Goal: Task Accomplishment & Management: Use online tool/utility

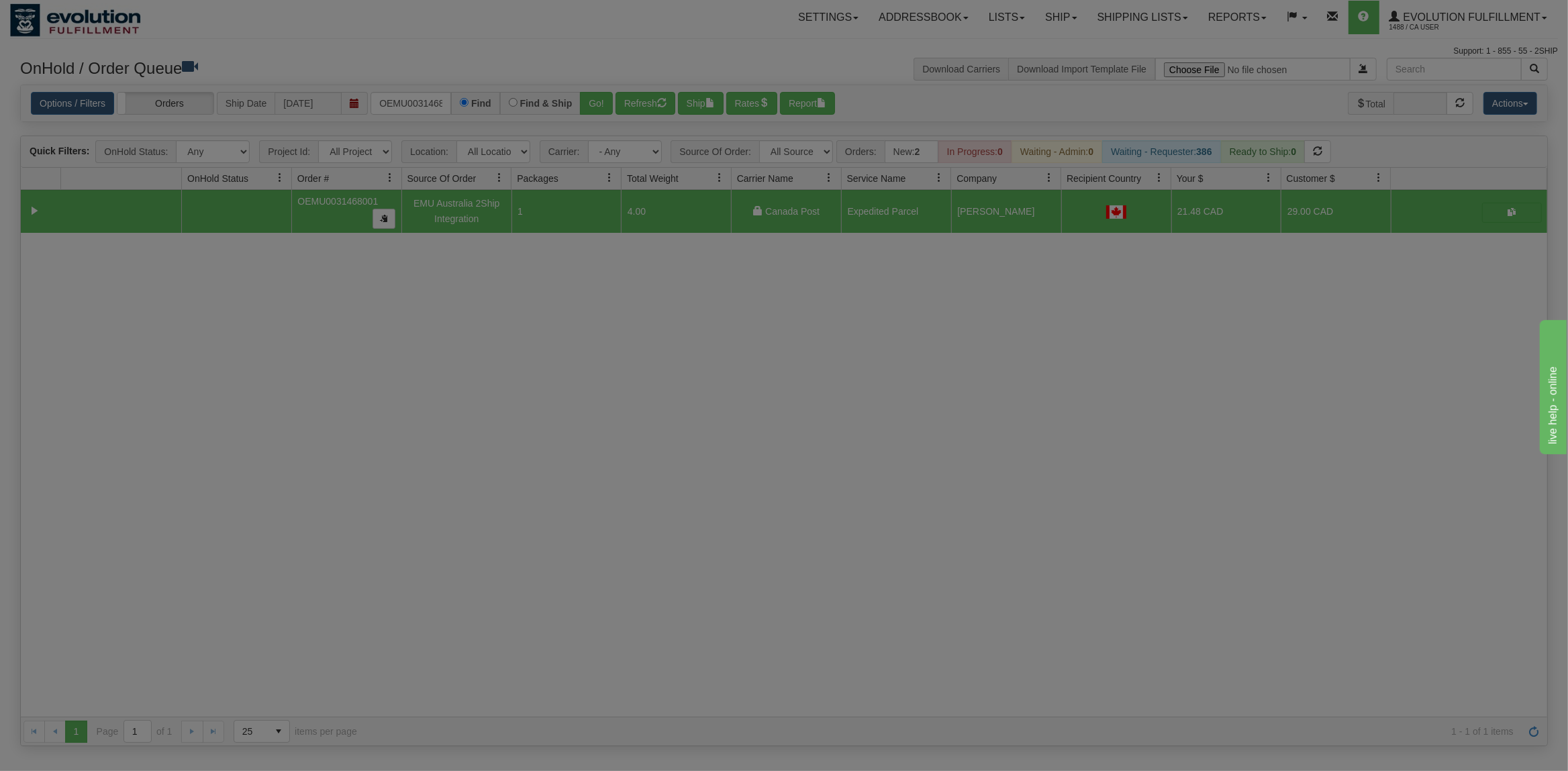
scroll to position [0, 18]
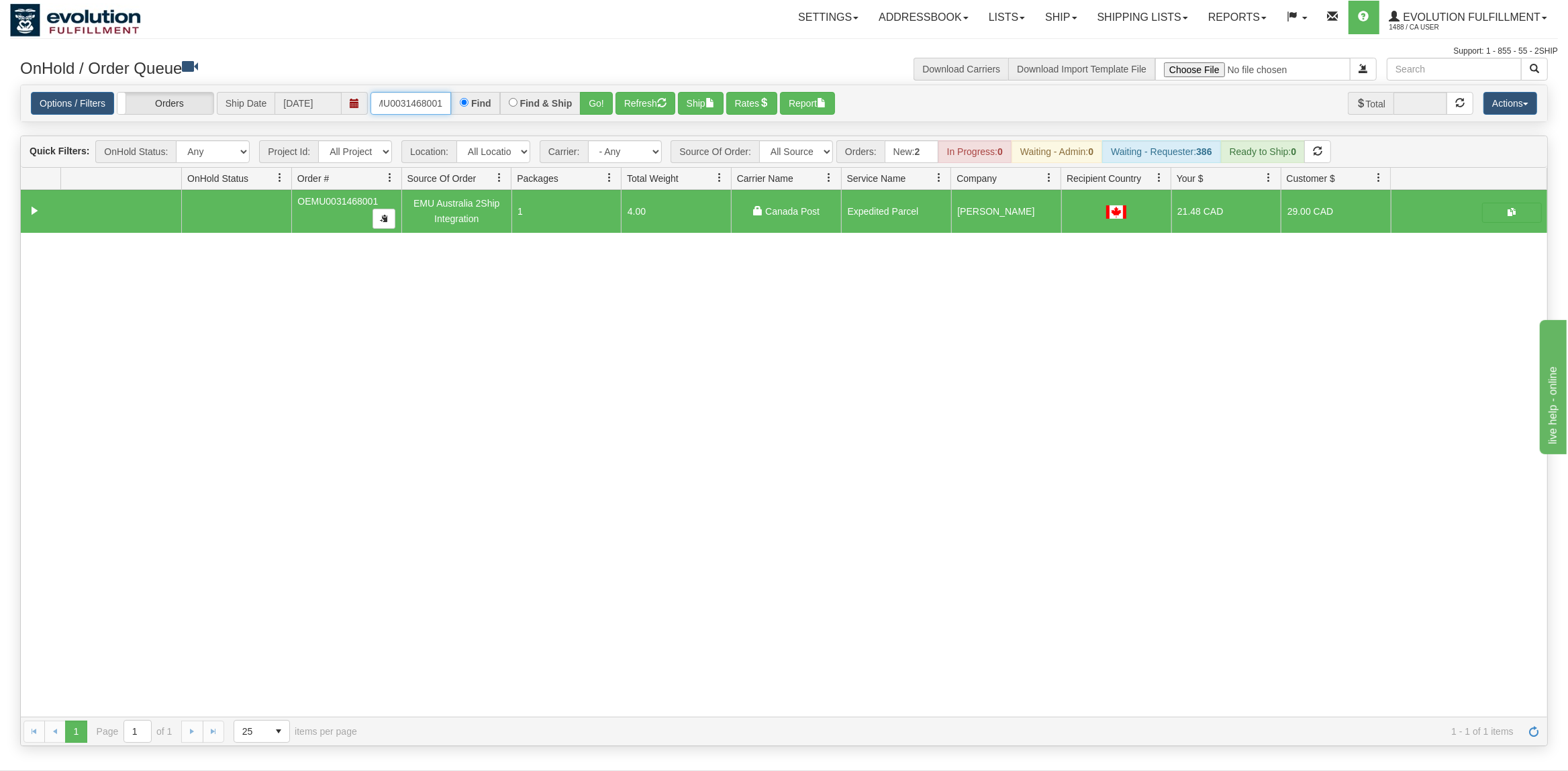
click at [428, 110] on input "OEMU0031468001" at bounding box center [411, 104] width 81 height 23
click at [607, 103] on button "Go!" at bounding box center [596, 104] width 33 height 23
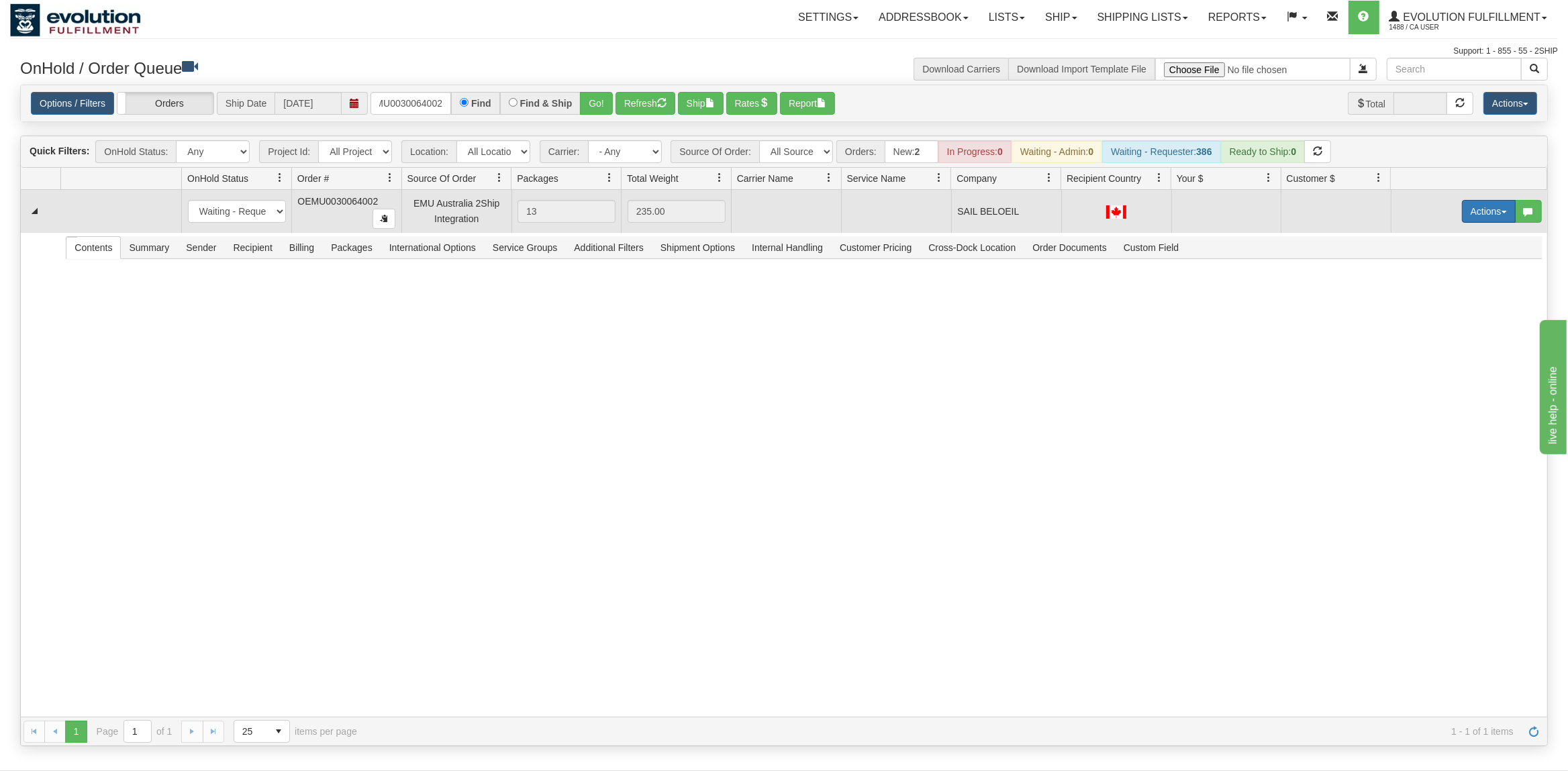
click at [1491, 212] on button "Actions" at bounding box center [1489, 211] width 53 height 23
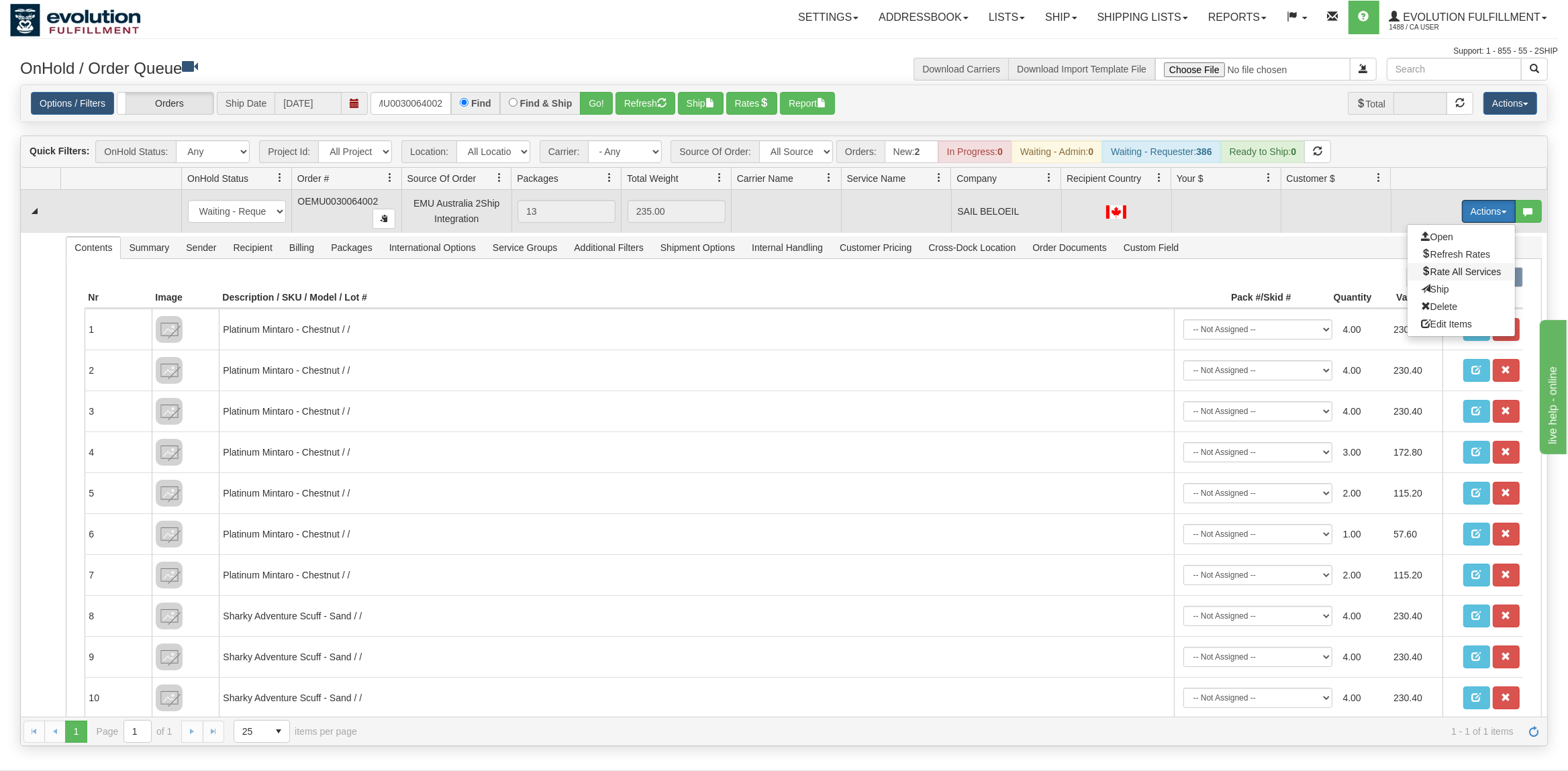
click at [1441, 271] on span "Rate All Services" at bounding box center [1461, 272] width 81 height 11
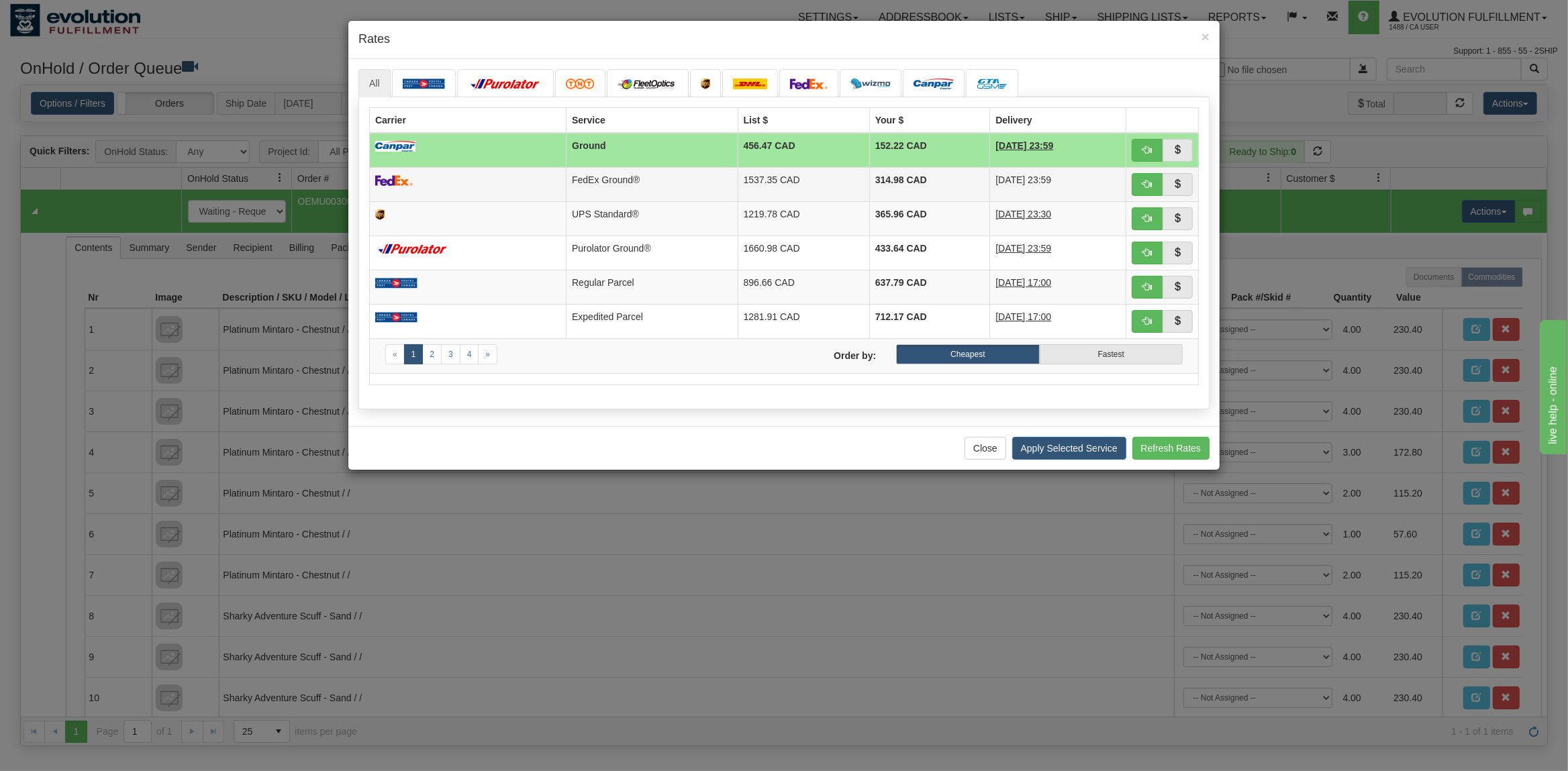
click at [520, 174] on td at bounding box center [468, 184] width 197 height 34
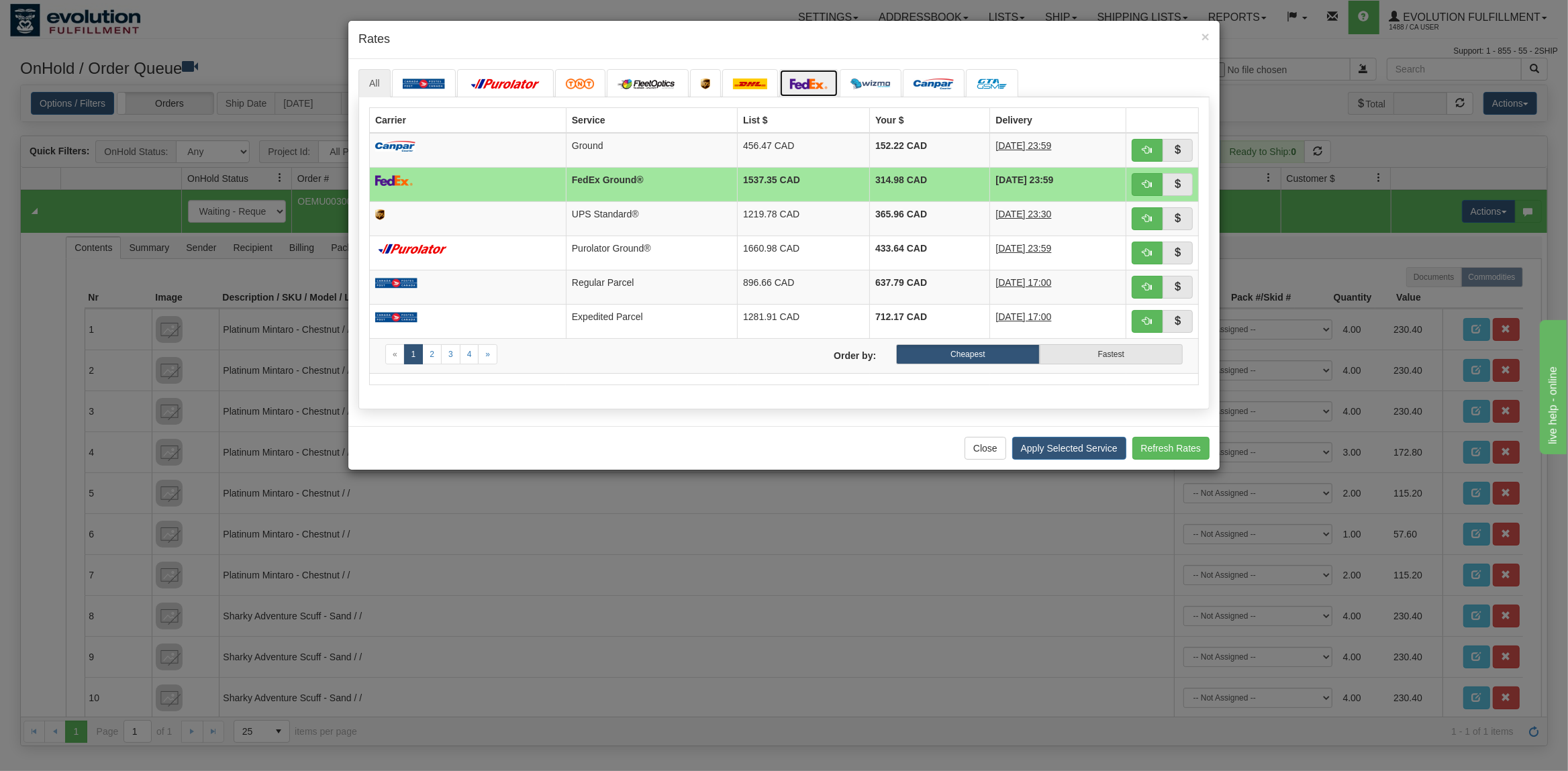
click at [816, 79] on link at bounding box center [808, 83] width 59 height 28
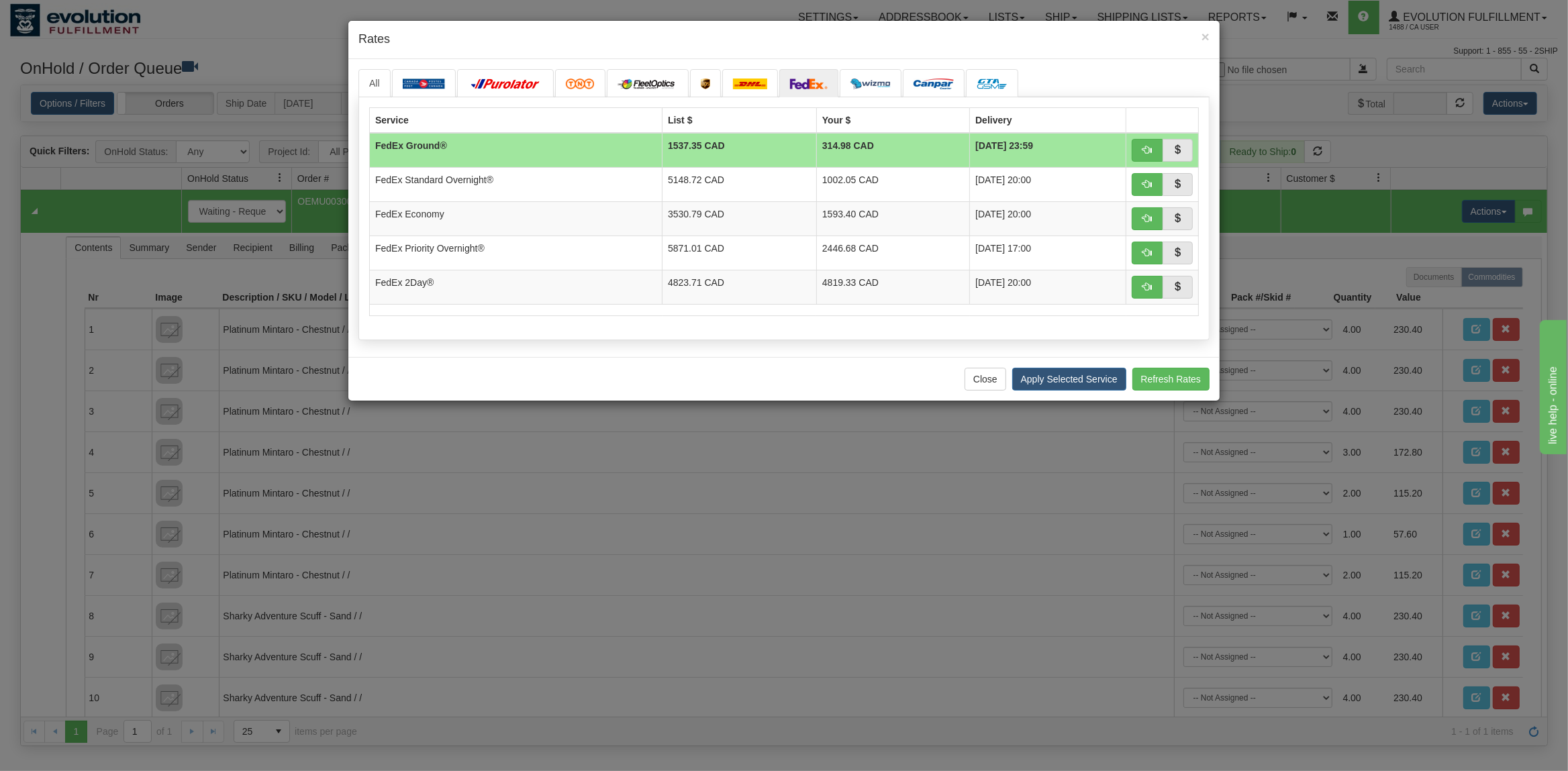
click at [1211, 36] on div "× Rates" at bounding box center [784, 40] width 871 height 38
click at [1207, 36] on span "×" at bounding box center [1205, 37] width 8 height 15
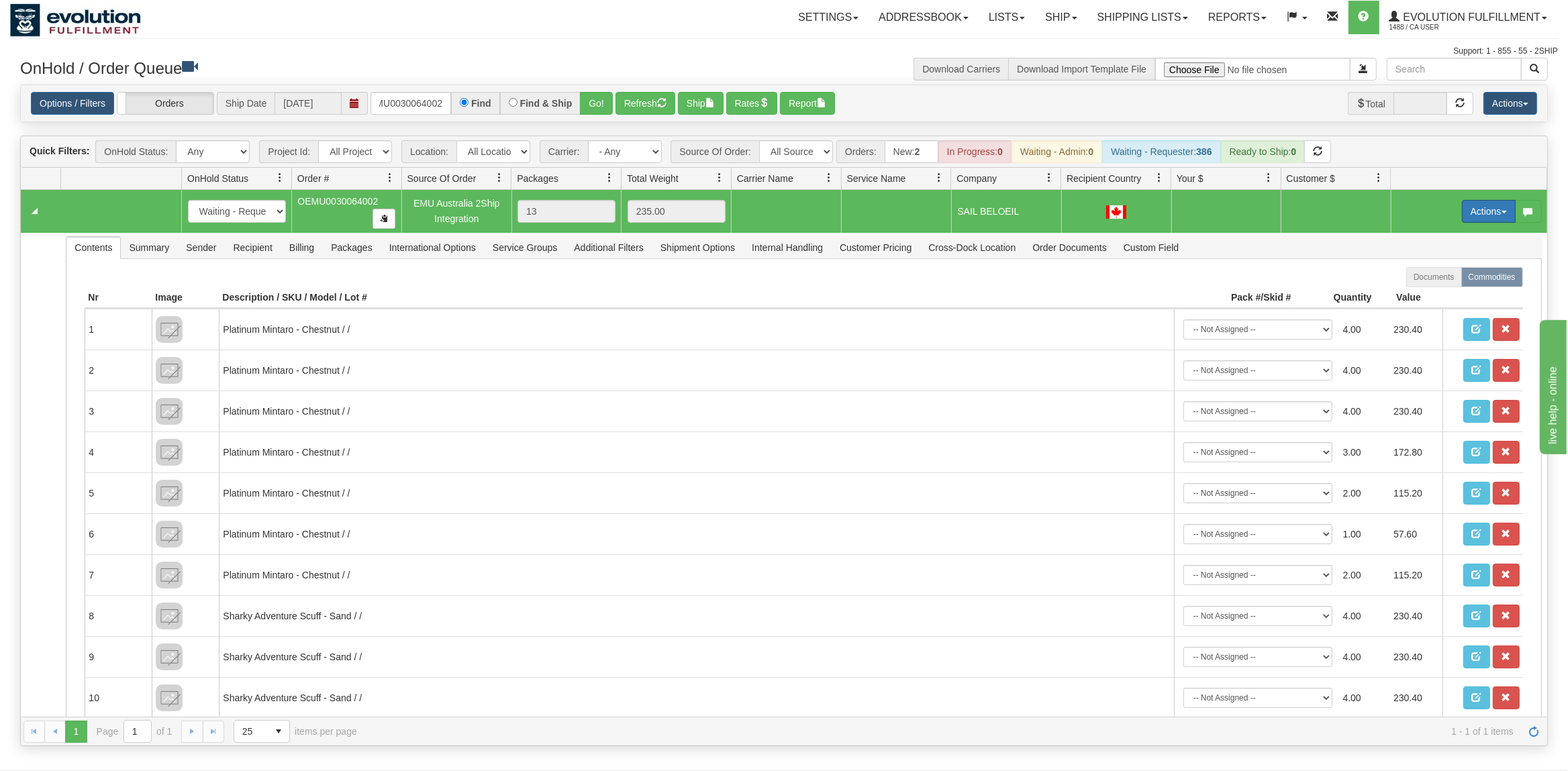
click at [1486, 207] on button "Actions" at bounding box center [1489, 211] width 53 height 23
click at [1442, 267] on link "Rate All Services" at bounding box center [1461, 271] width 107 height 18
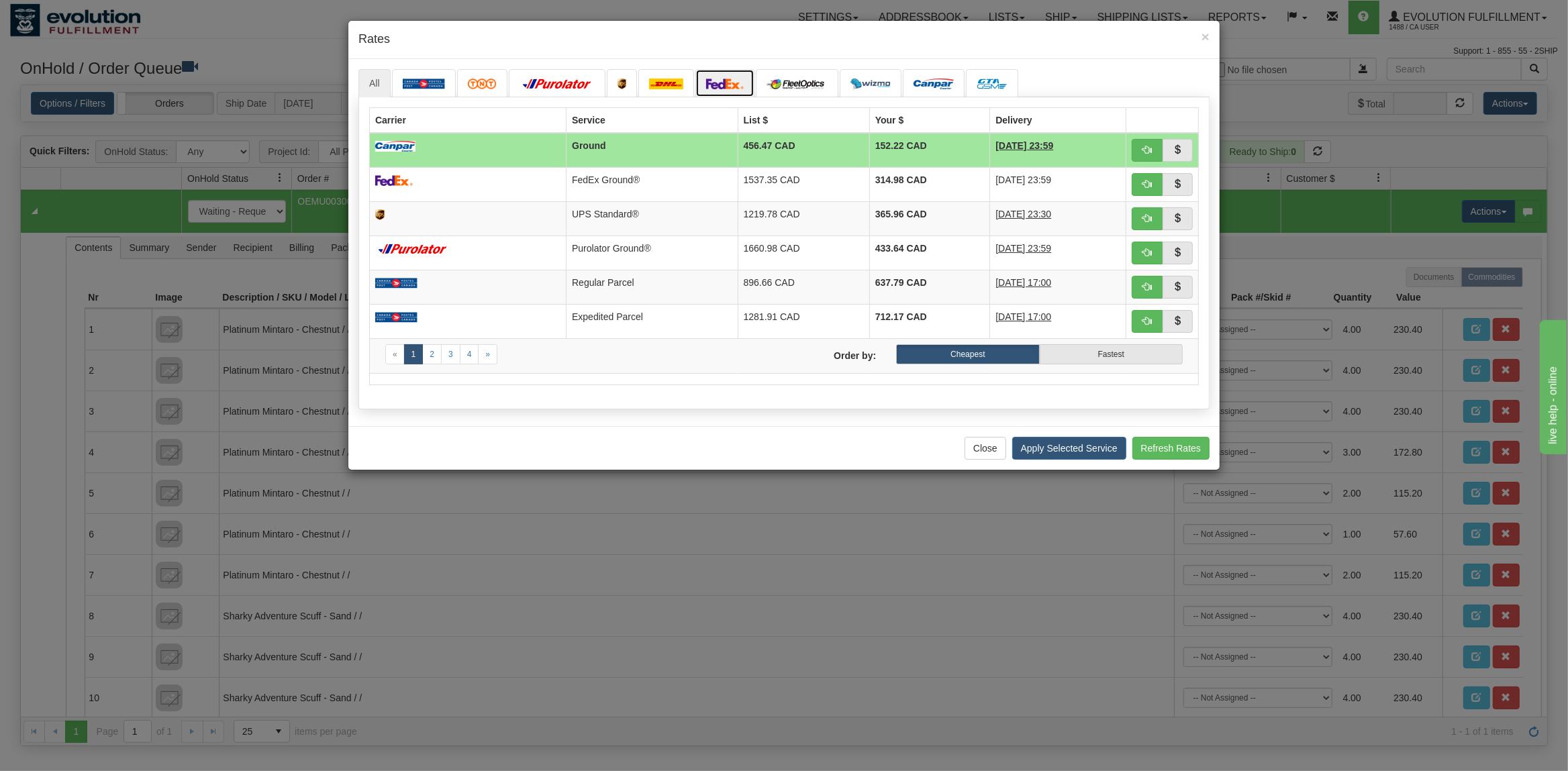
click at [718, 78] on link at bounding box center [724, 83] width 59 height 28
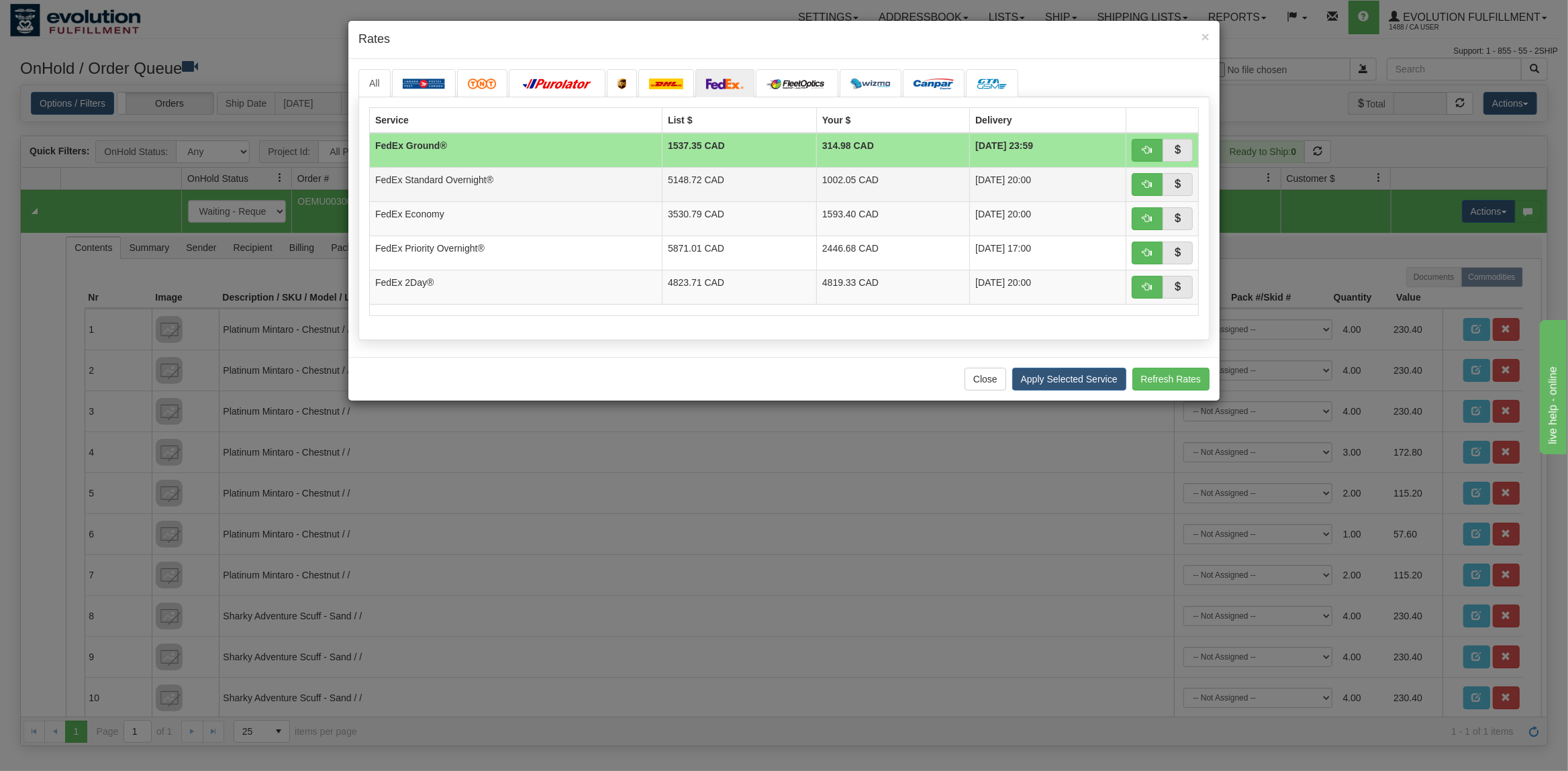
click at [783, 174] on td "5148.72 CAD" at bounding box center [739, 184] width 155 height 34
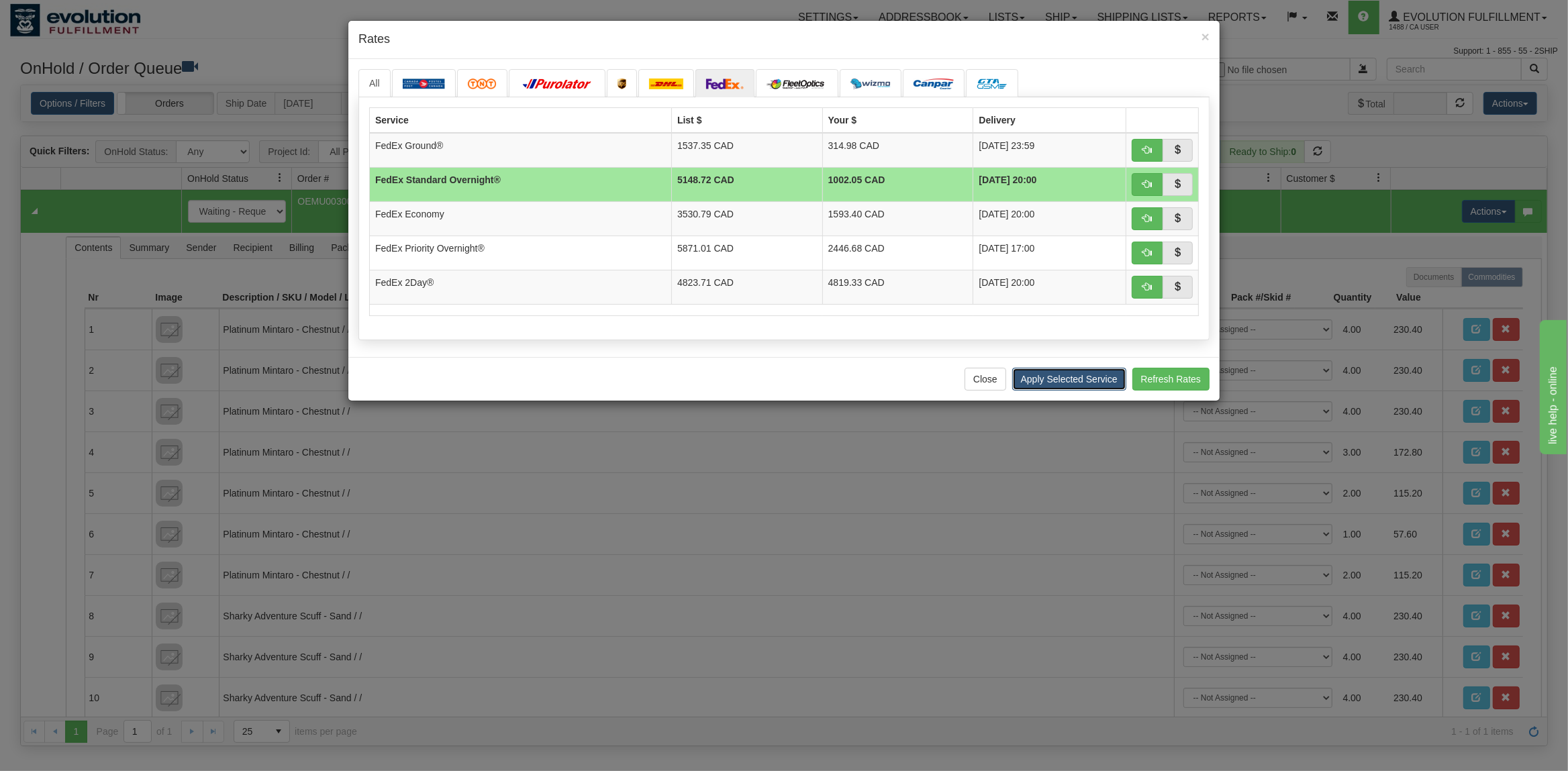
click at [1066, 382] on button "Apply Selected Service" at bounding box center [1069, 379] width 114 height 23
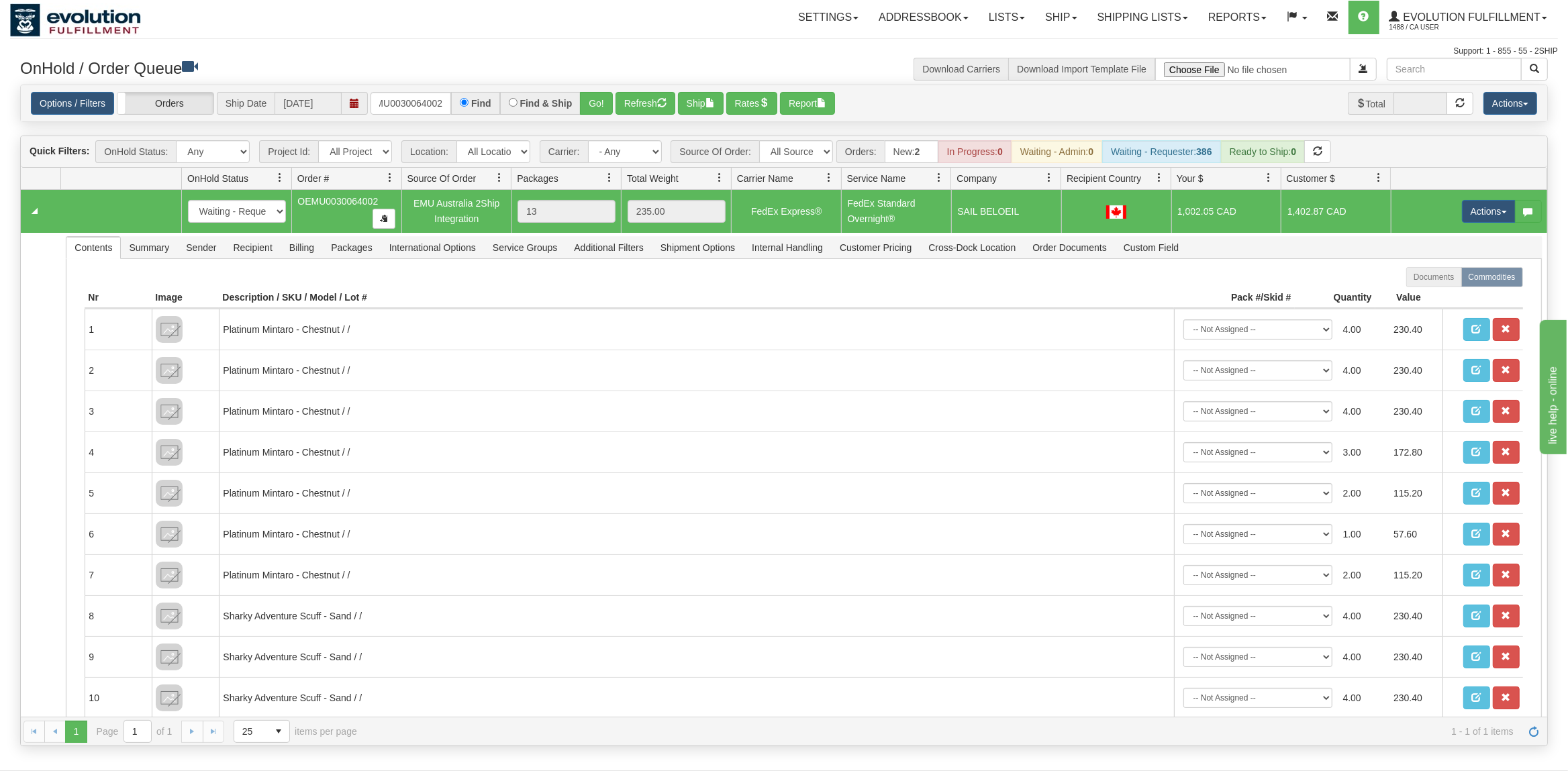
drag, startPoint x: 1178, startPoint y: 211, endPoint x: 1236, endPoint y: 212, distance: 58.0
click at [1236, 212] on td "1,002.05 CAD" at bounding box center [1227, 211] width 110 height 43
drag, startPoint x: 1239, startPoint y: 210, endPoint x: 1182, endPoint y: 210, distance: 57.0
click at [1182, 210] on td "1,002.05 CAD" at bounding box center [1227, 211] width 110 height 43
click at [413, 108] on input "OEMU0030064002" at bounding box center [411, 104] width 81 height 23
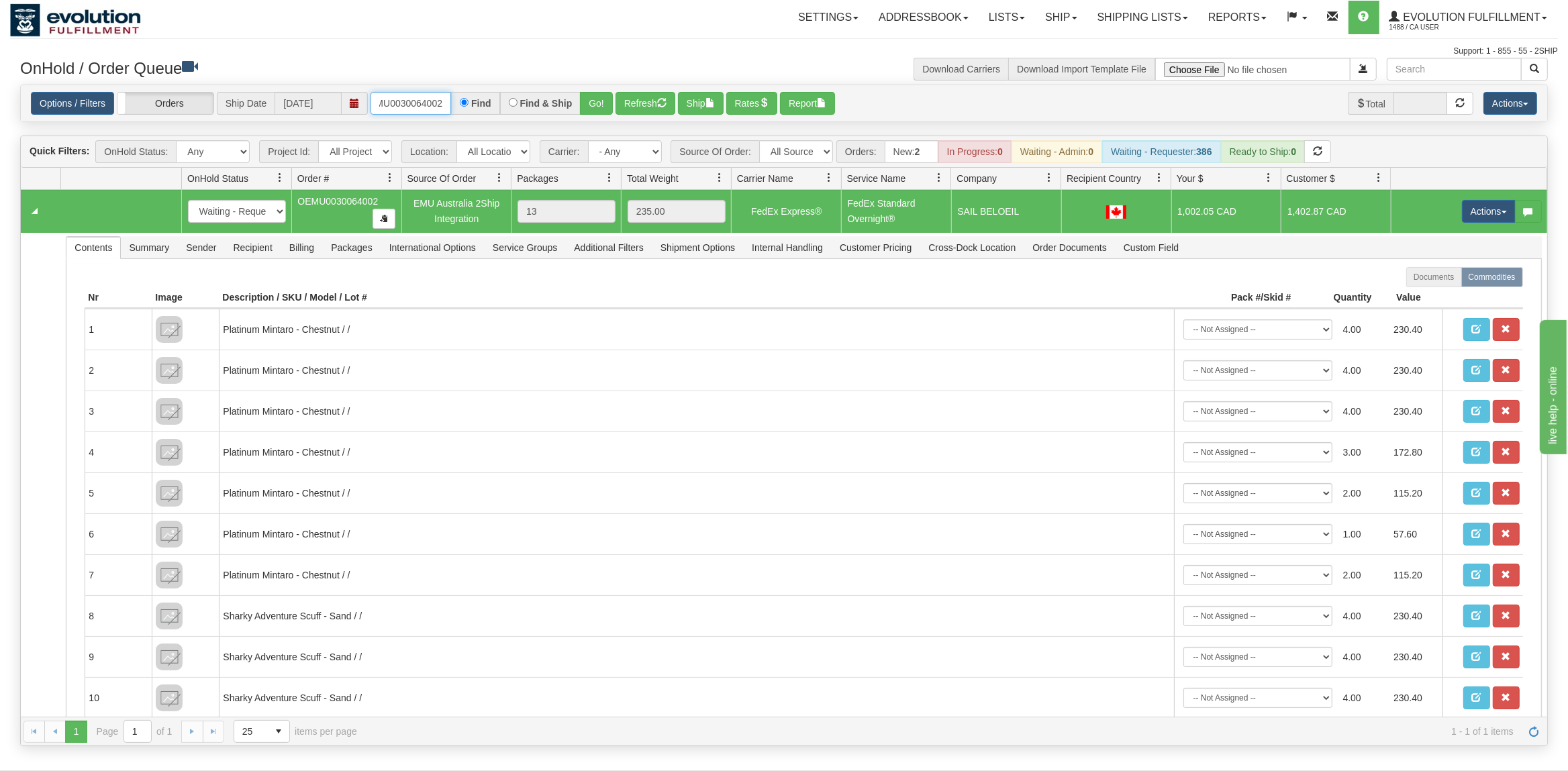
click at [413, 108] on input "OEMU0030064002" at bounding box center [411, 104] width 81 height 23
click at [441, 110] on input "OEMU0030066001" at bounding box center [411, 104] width 81 height 23
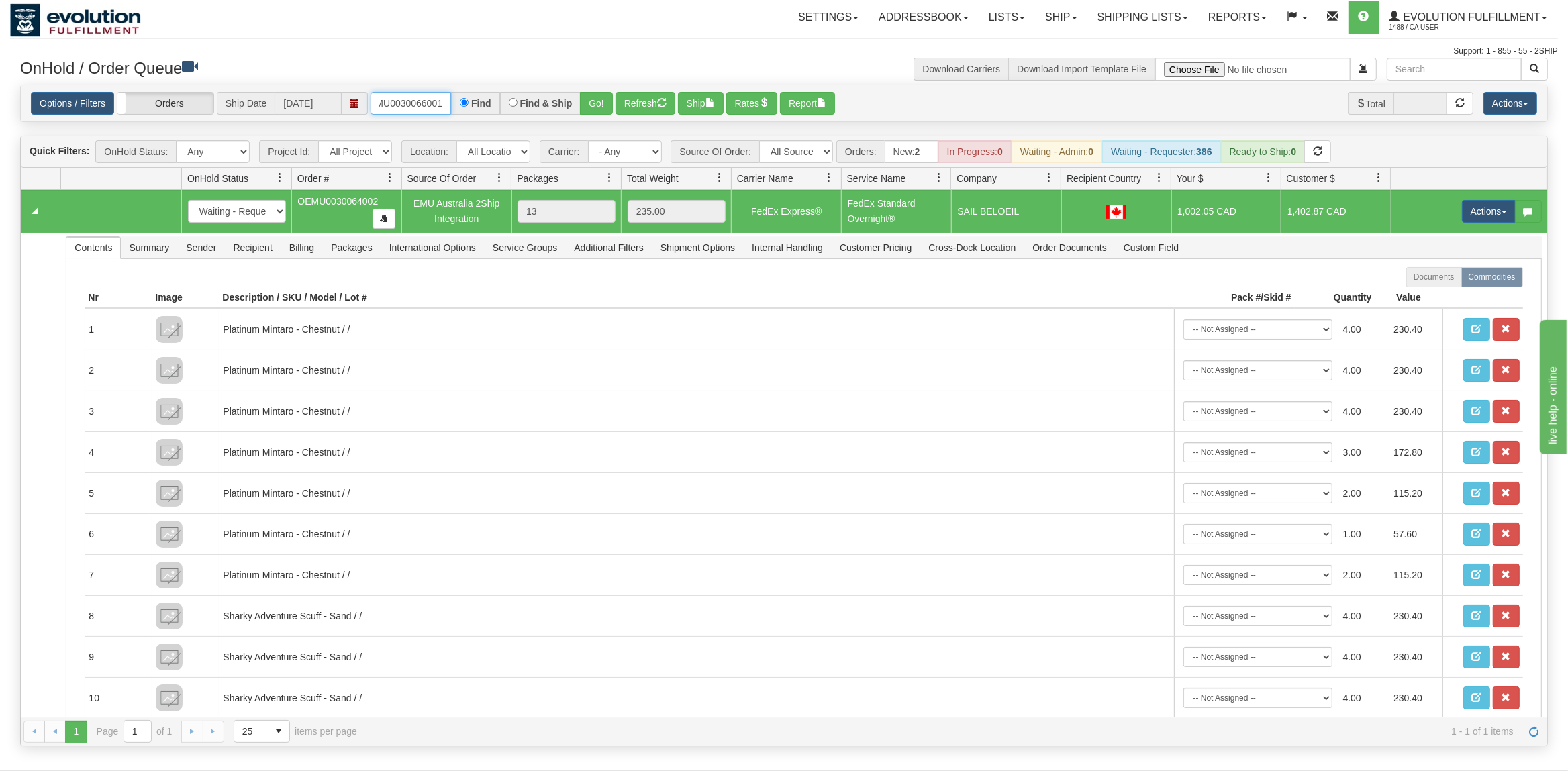
click at [441, 110] on input "OEMU0030066001" at bounding box center [411, 104] width 81 height 23
click at [600, 104] on button "Go!" at bounding box center [596, 104] width 33 height 23
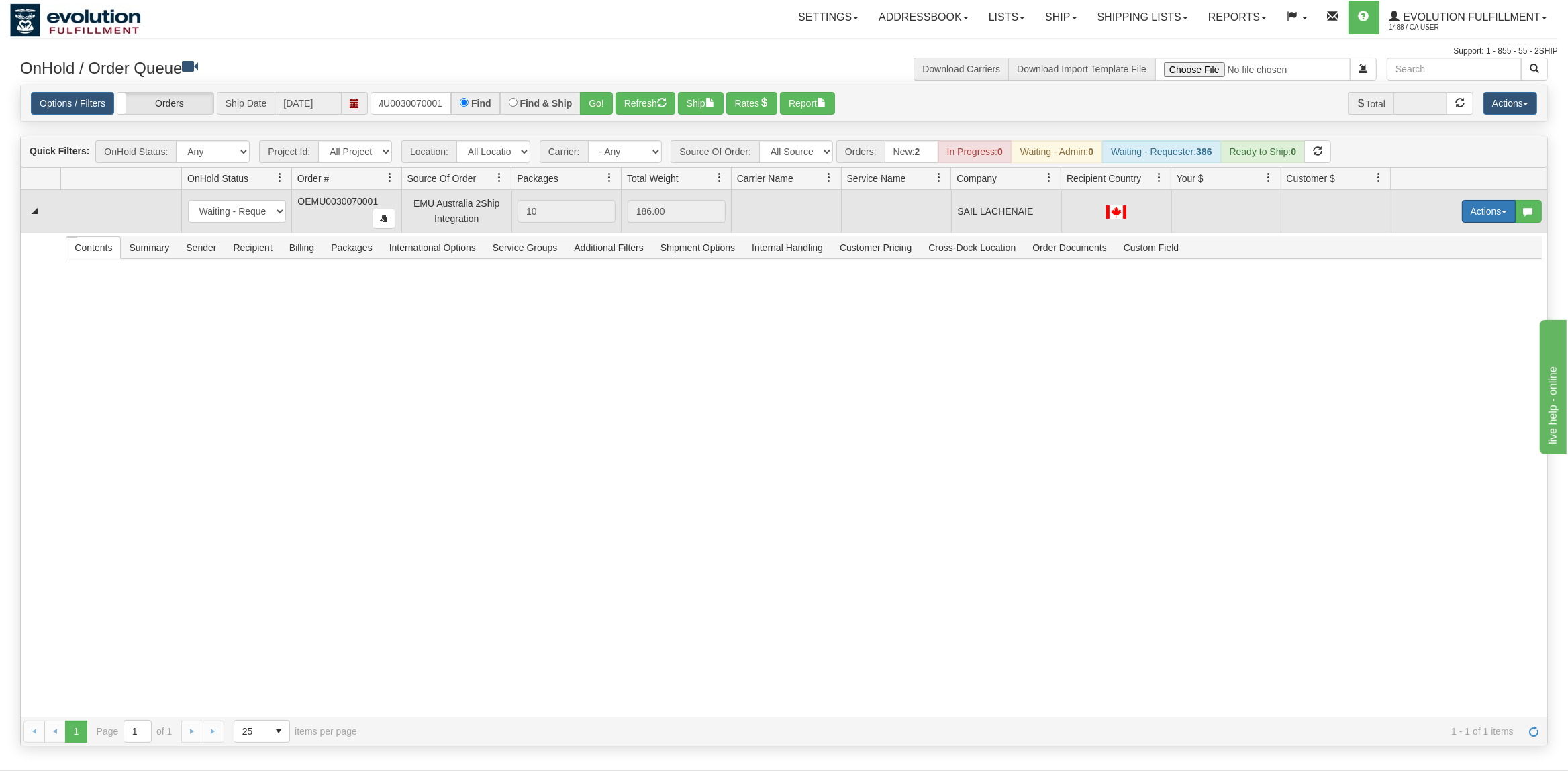
click at [1496, 218] on button "Actions" at bounding box center [1489, 211] width 53 height 23
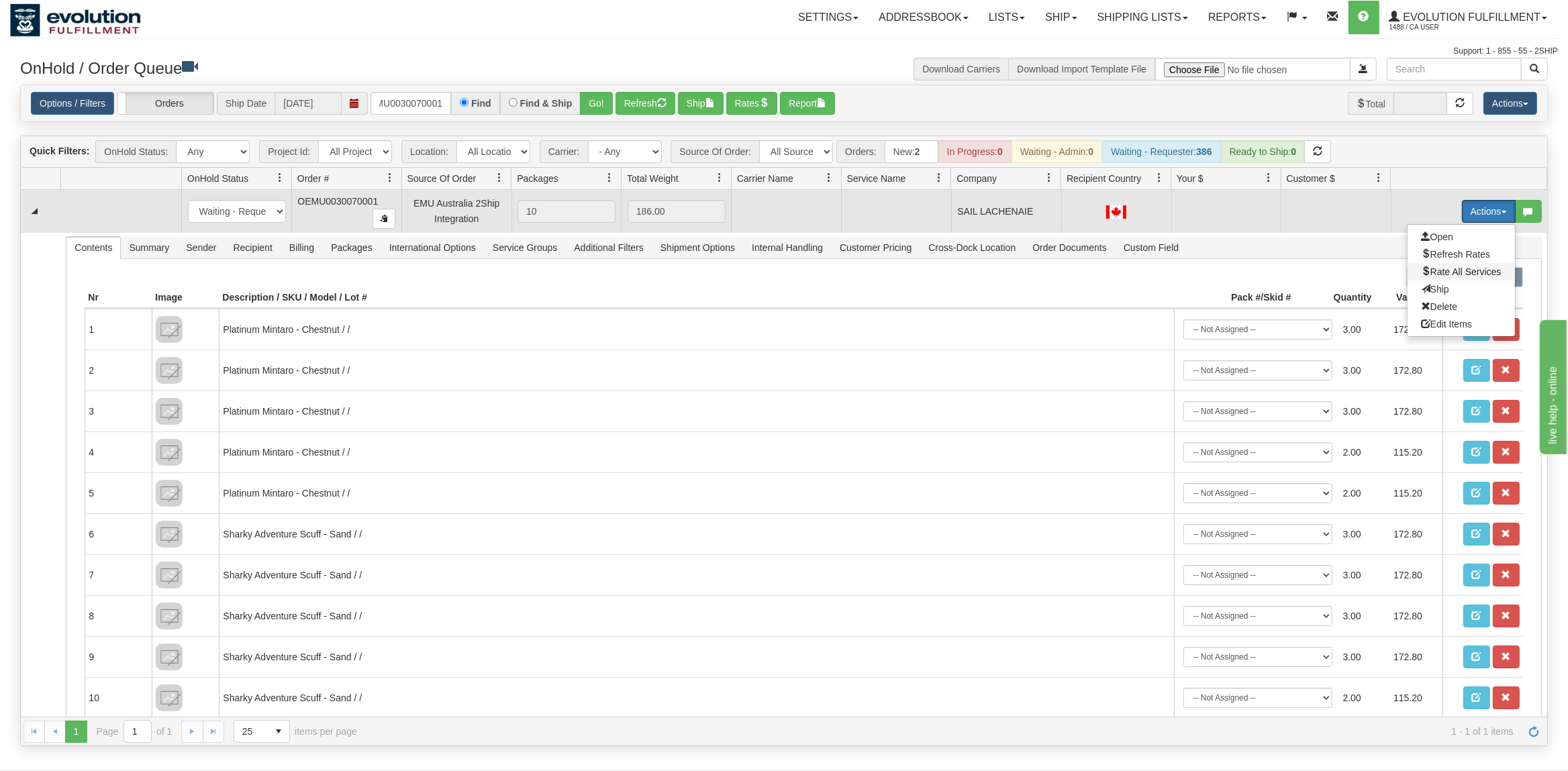
click at [1454, 274] on span "Rate All Services" at bounding box center [1461, 272] width 81 height 11
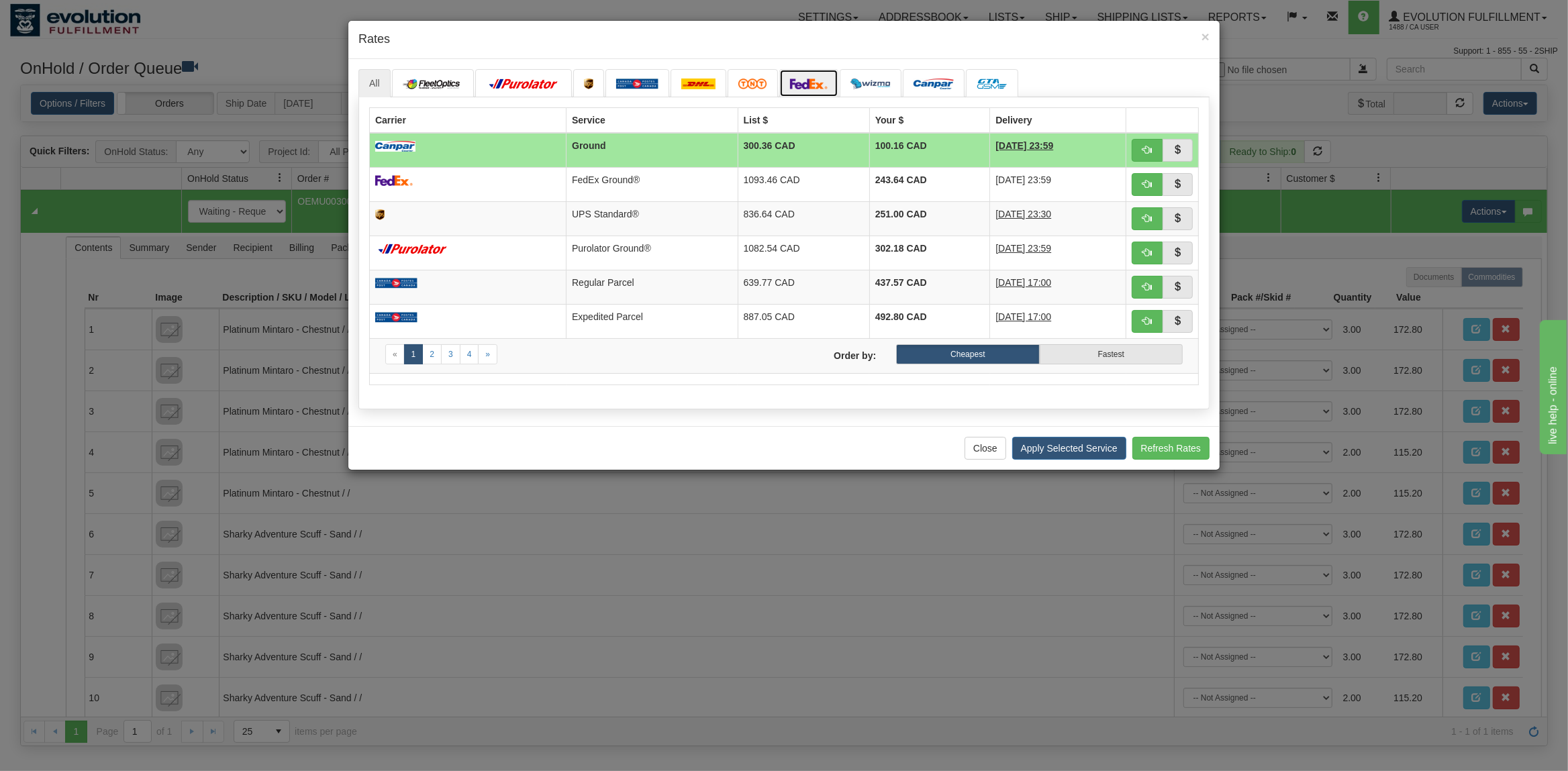
click at [802, 87] on img at bounding box center [808, 84] width 37 height 11
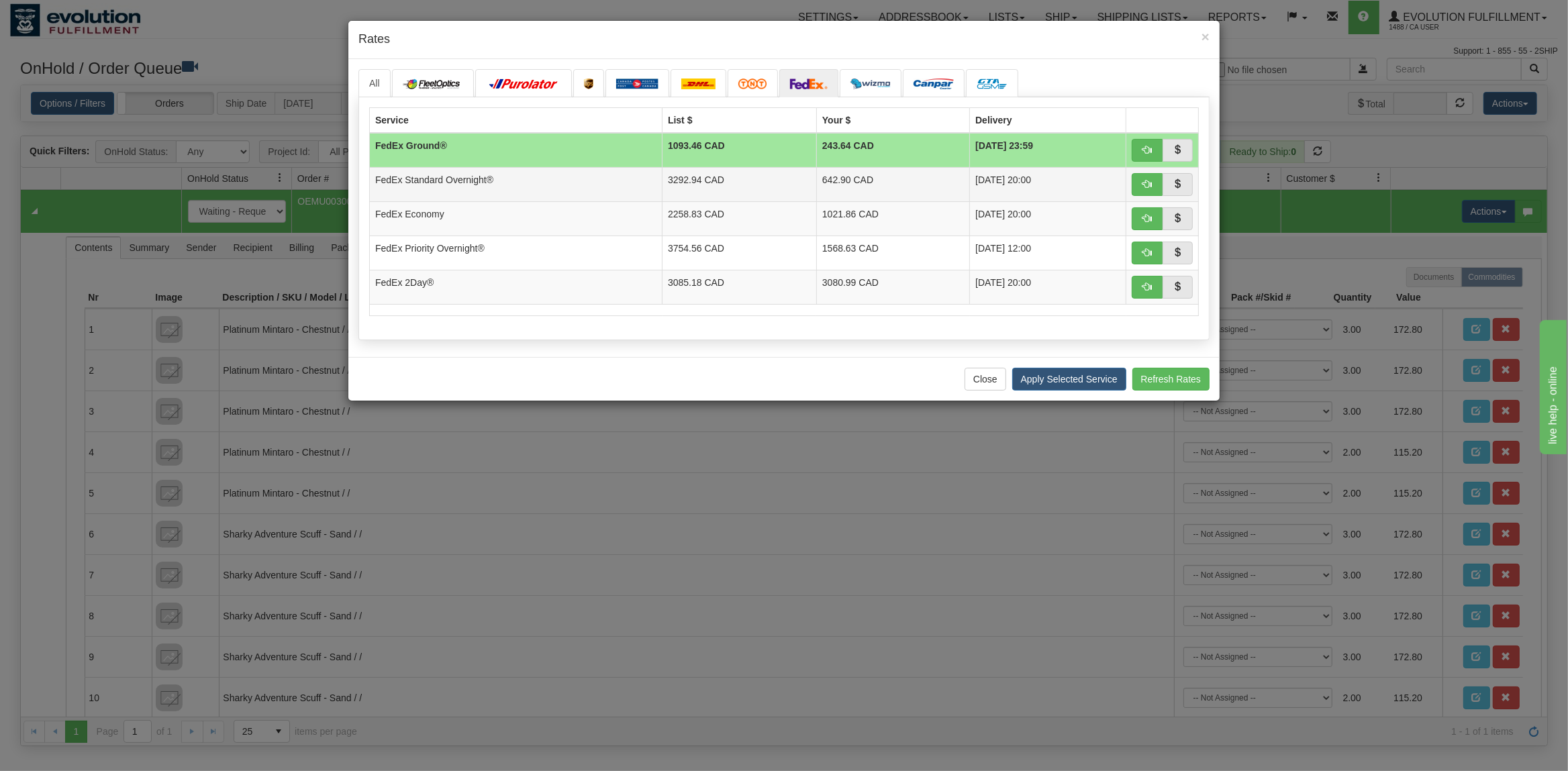
click at [788, 184] on td "3292.94 CAD" at bounding box center [739, 184] width 155 height 34
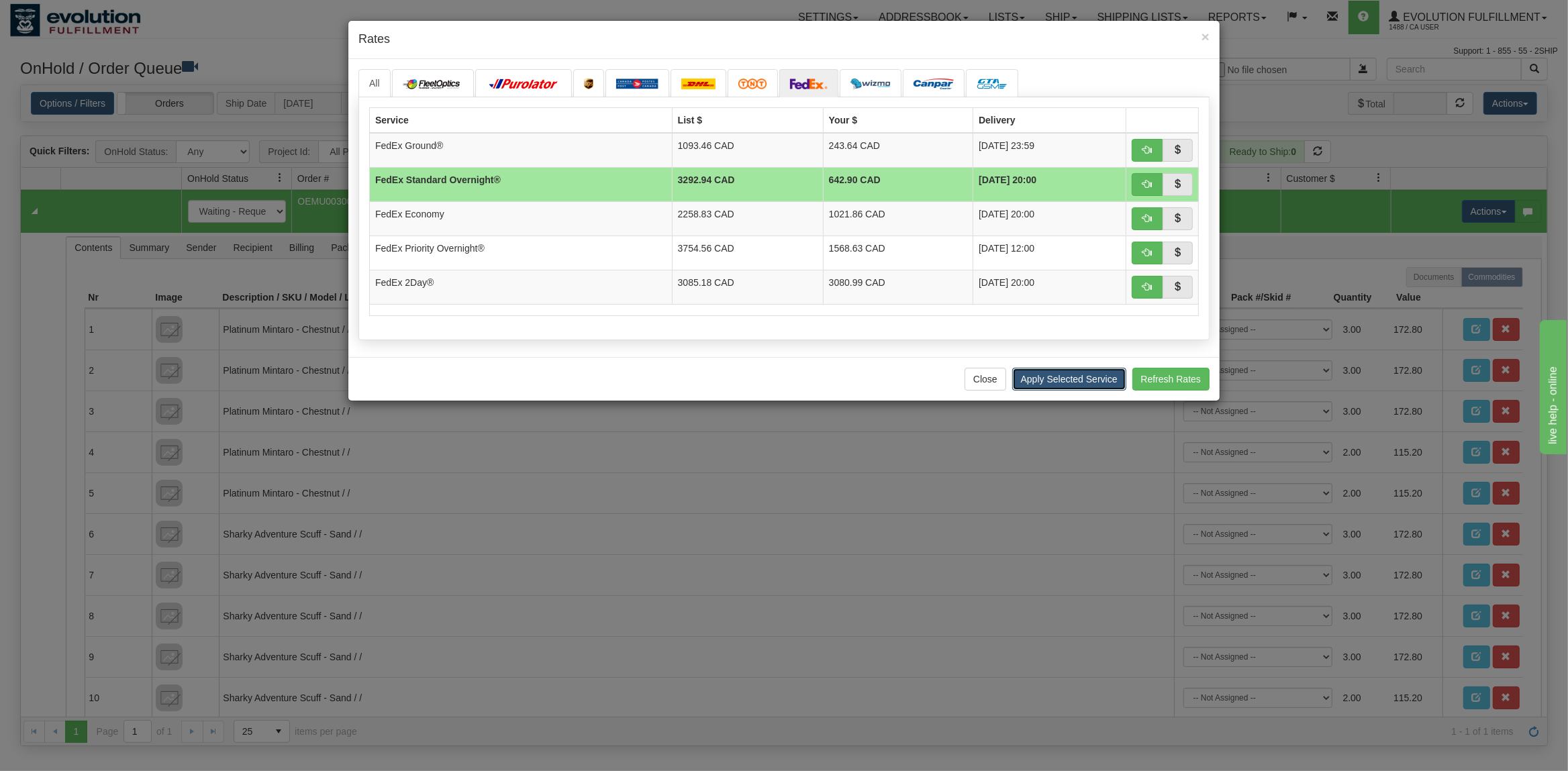
click at [1076, 385] on button "Apply Selected Service" at bounding box center [1069, 379] width 114 height 23
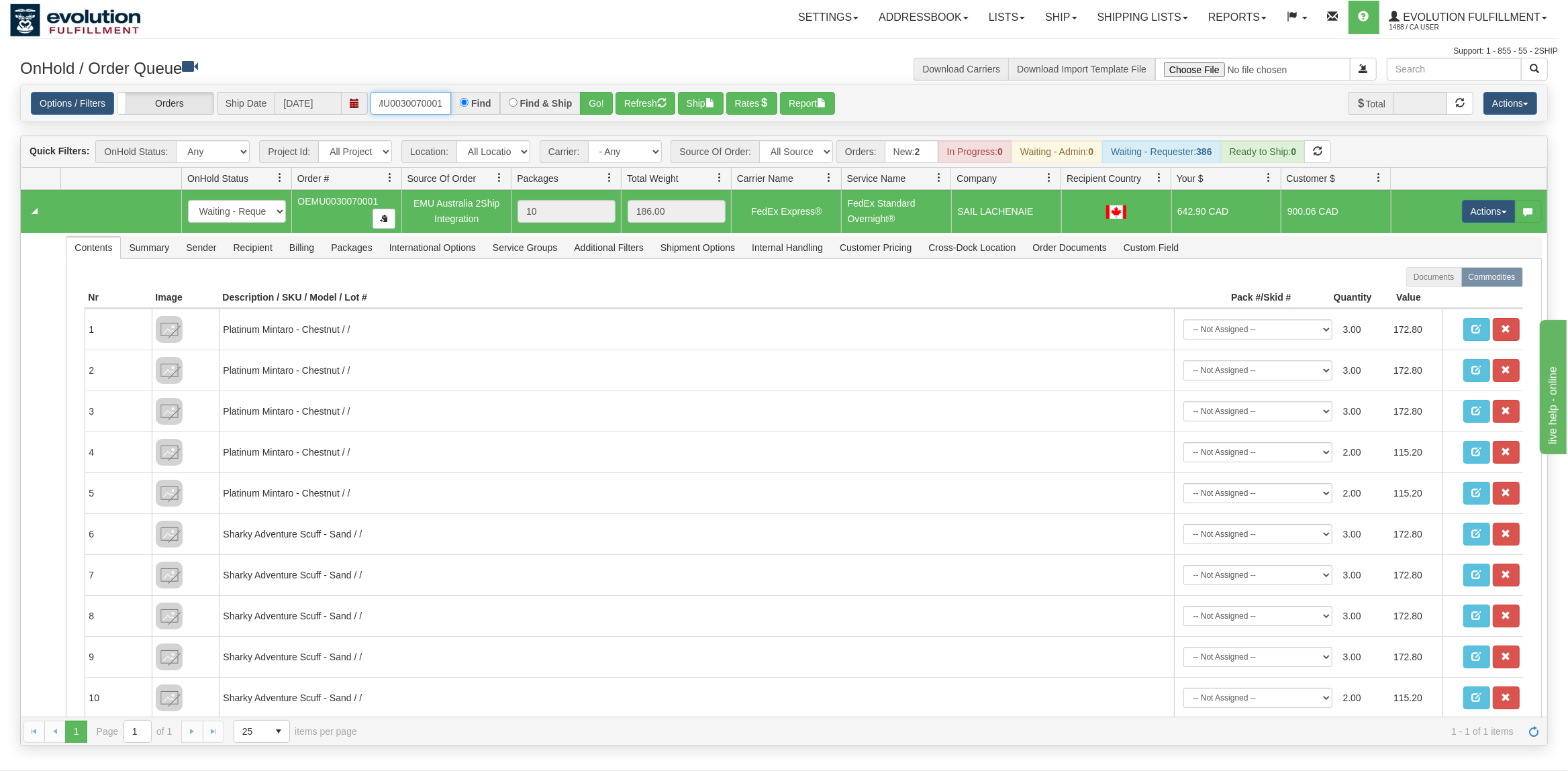
click at [422, 99] on input "OEMU0030070001" at bounding box center [411, 104] width 81 height 23
click at [600, 94] on button "Go!" at bounding box center [596, 104] width 33 height 23
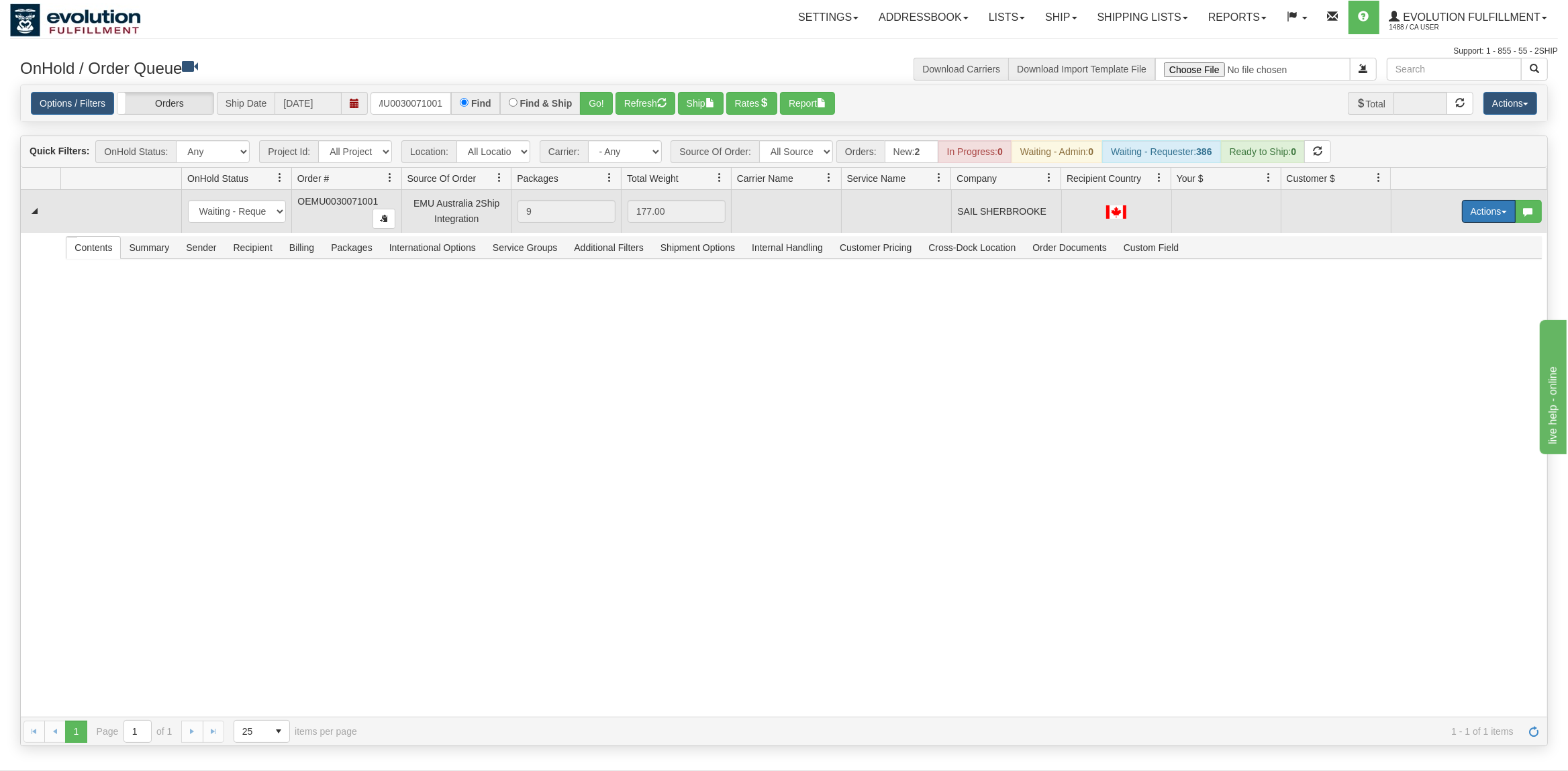
click at [1486, 212] on button "Actions" at bounding box center [1489, 211] width 53 height 23
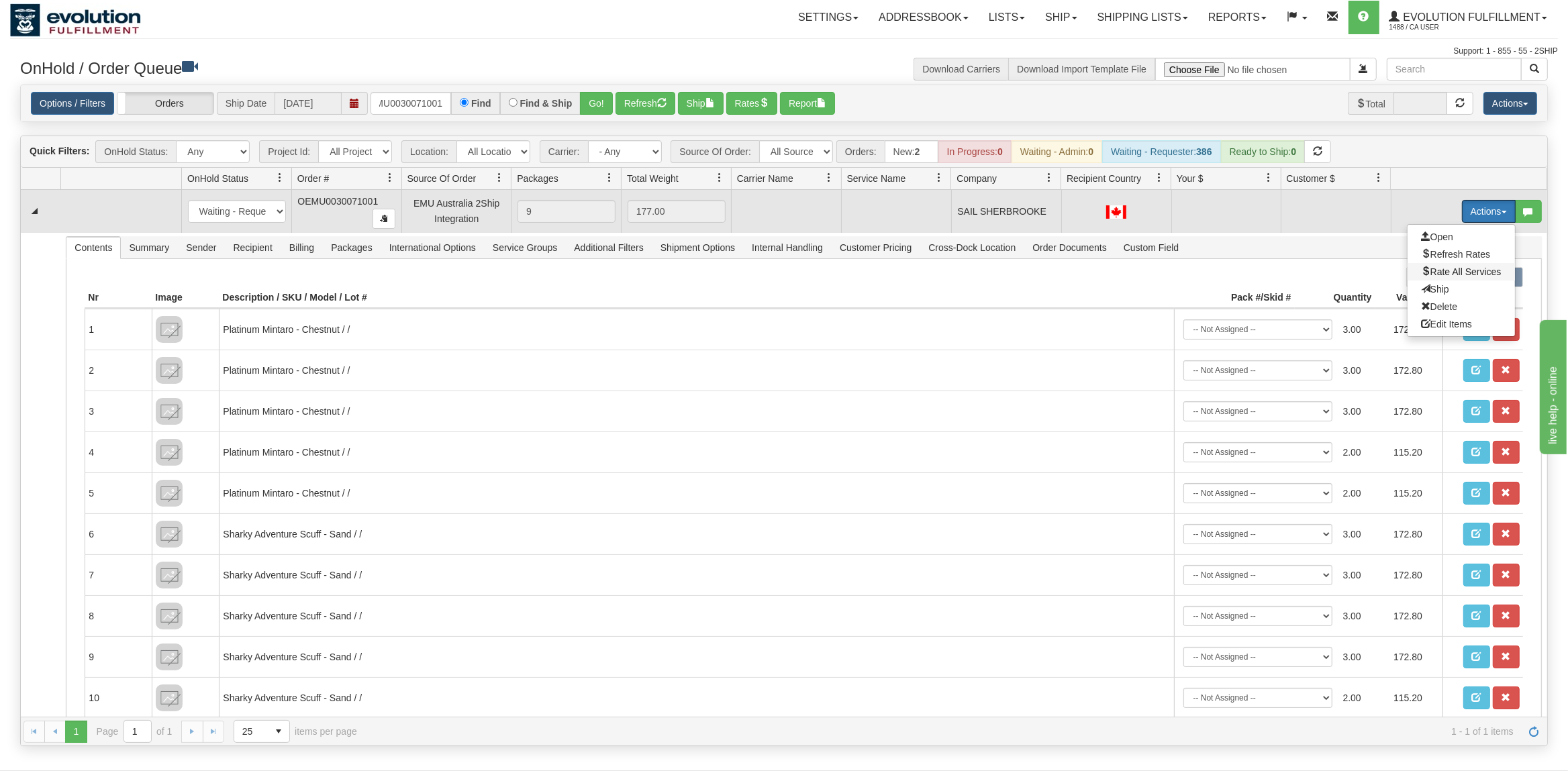
click at [1453, 270] on span "Rate All Services" at bounding box center [1461, 272] width 81 height 11
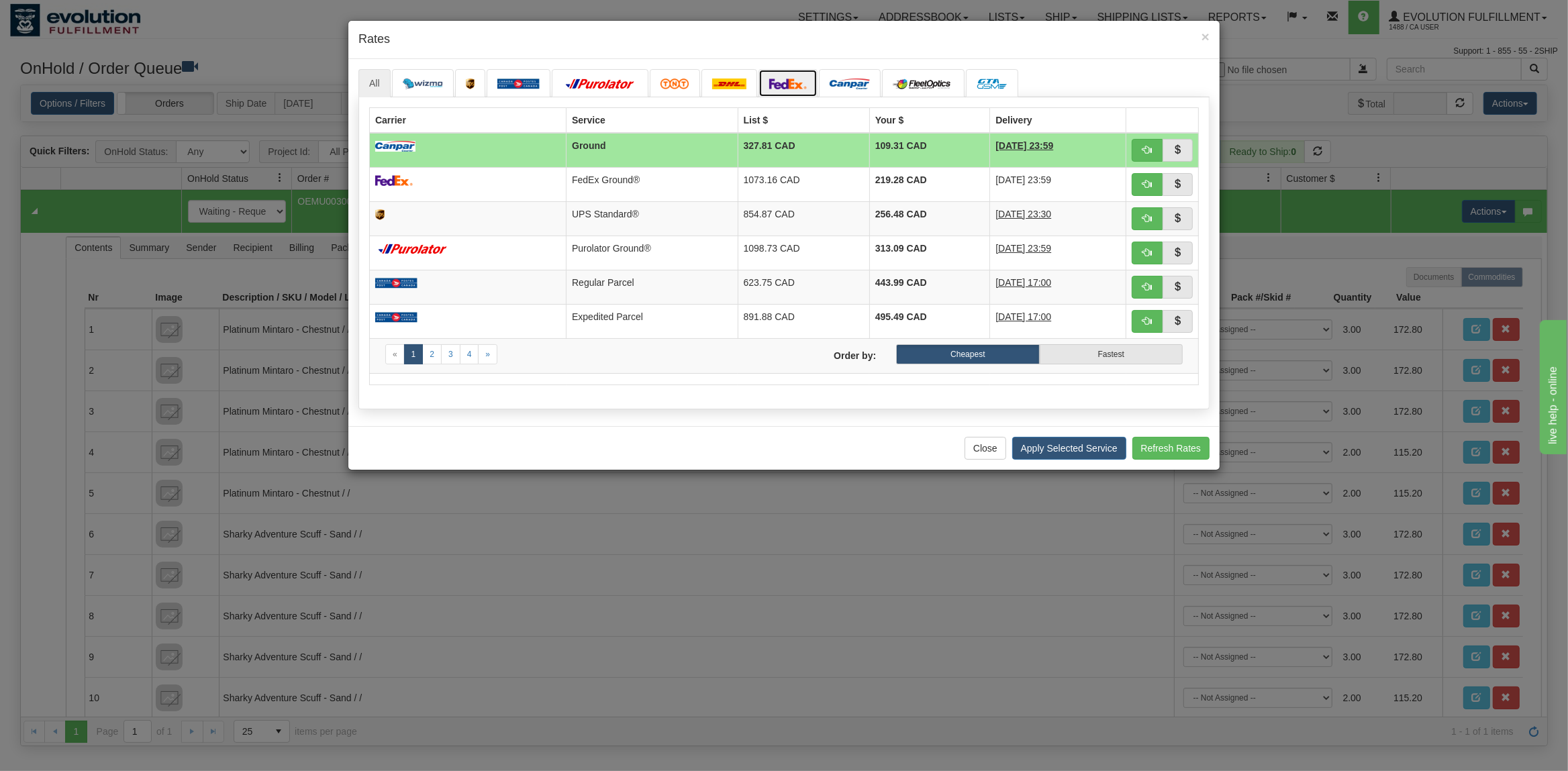
click at [800, 85] on img at bounding box center [787, 84] width 37 height 11
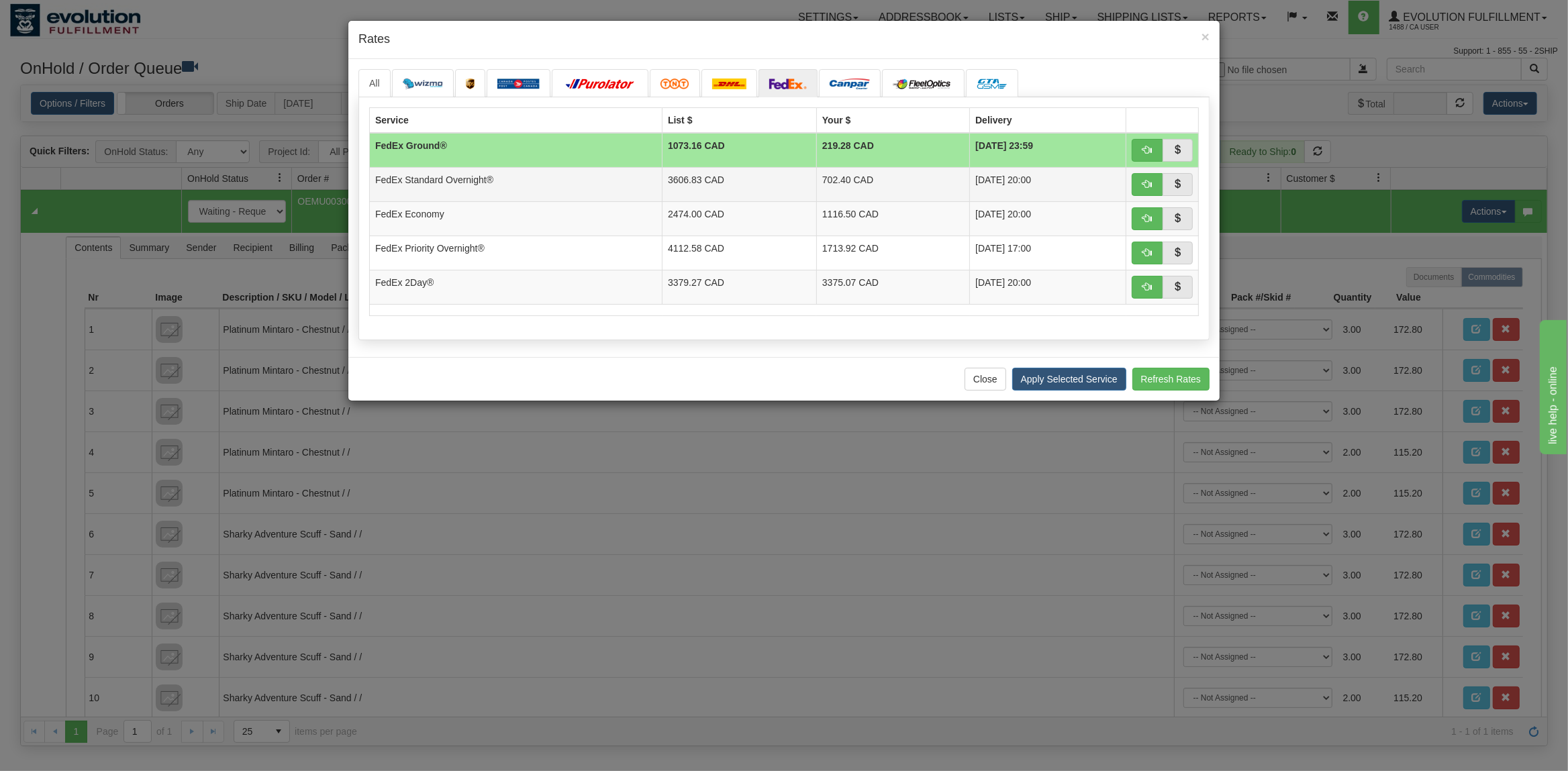
click at [919, 190] on td "702.40 CAD" at bounding box center [893, 184] width 153 height 34
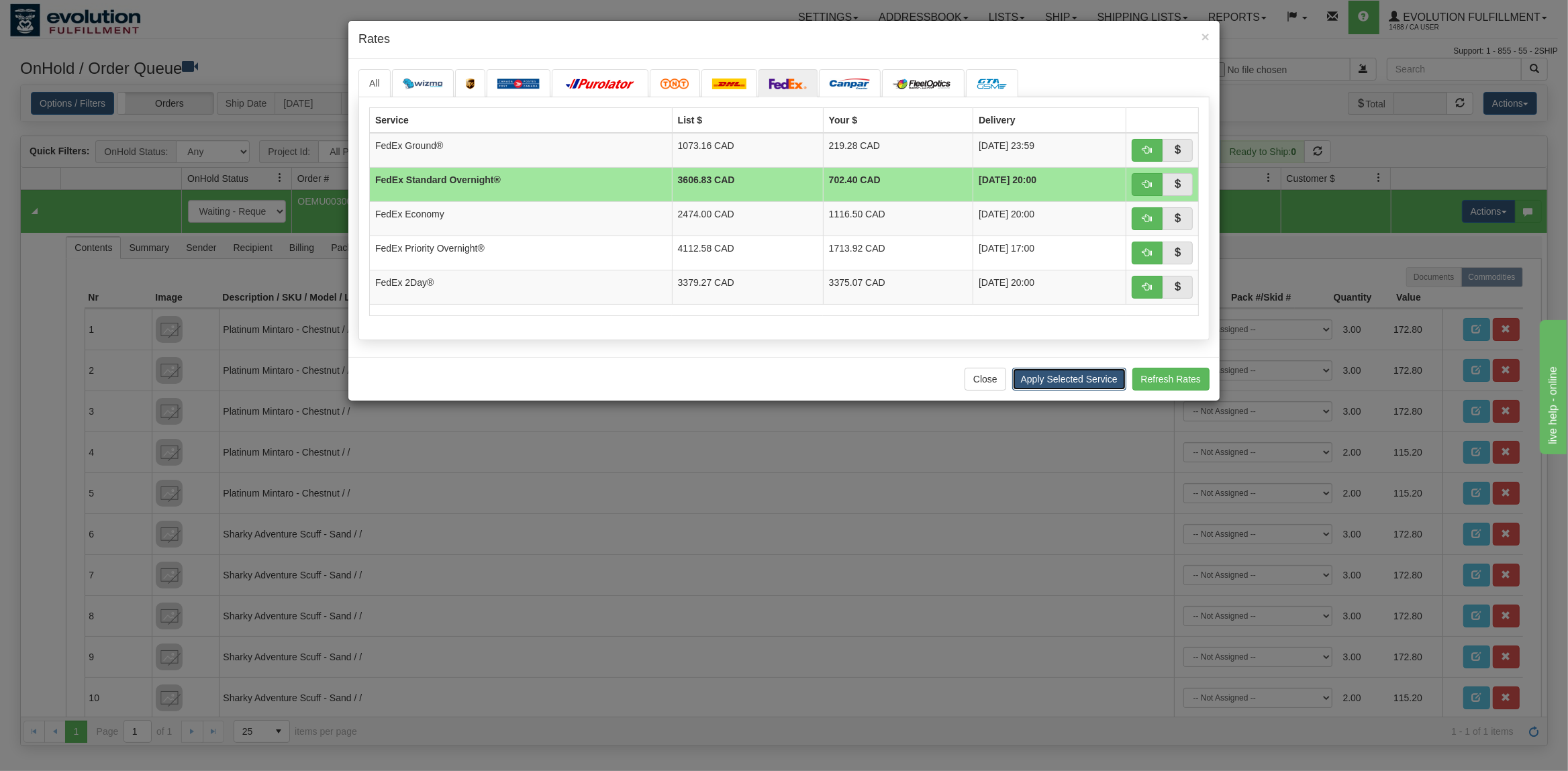
click at [1092, 376] on button "Apply Selected Service" at bounding box center [1069, 379] width 114 height 23
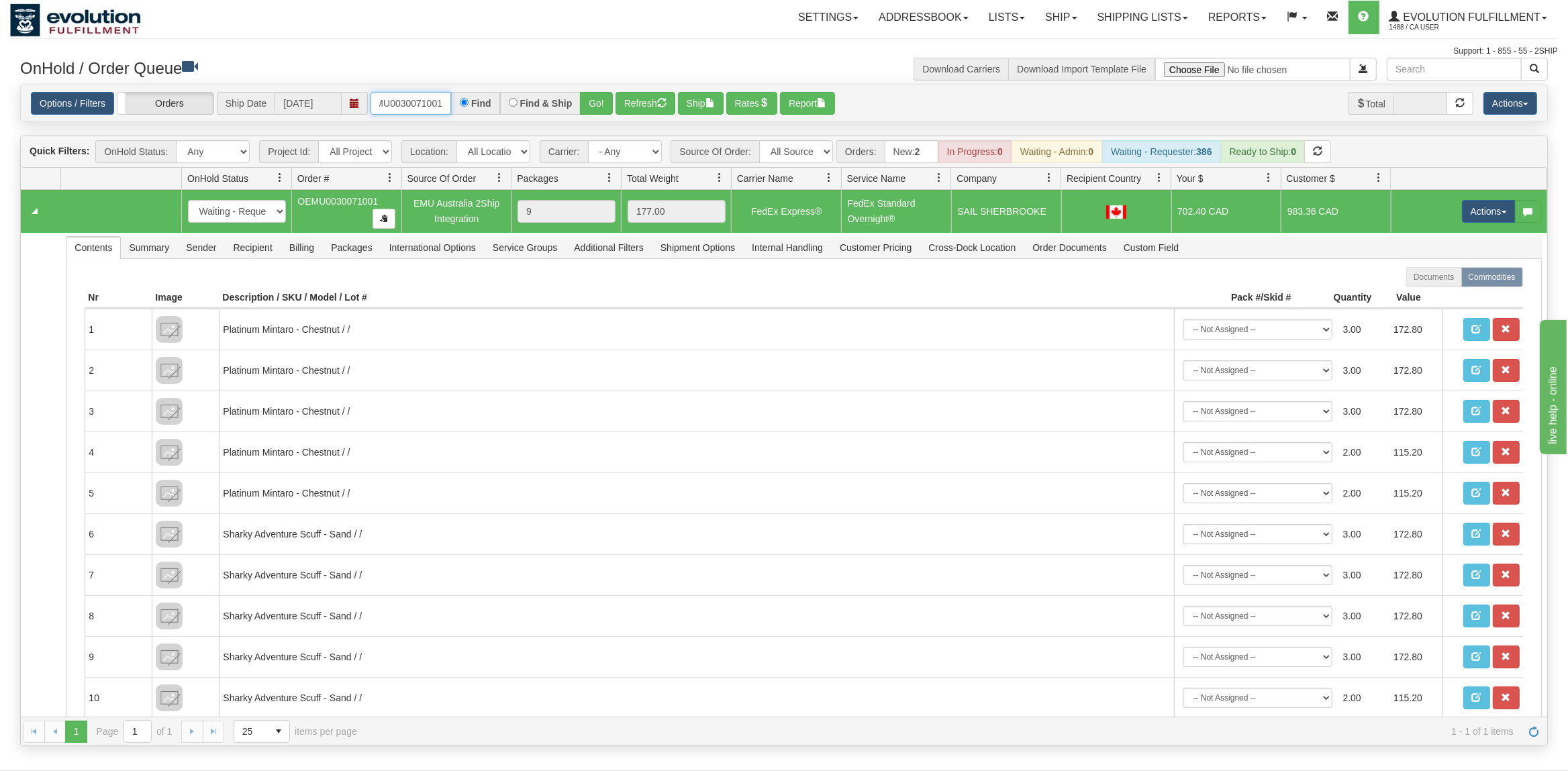
click at [408, 110] on input "OEMU0030071001" at bounding box center [411, 104] width 81 height 23
click at [604, 100] on button "Go!" at bounding box center [596, 104] width 33 height 23
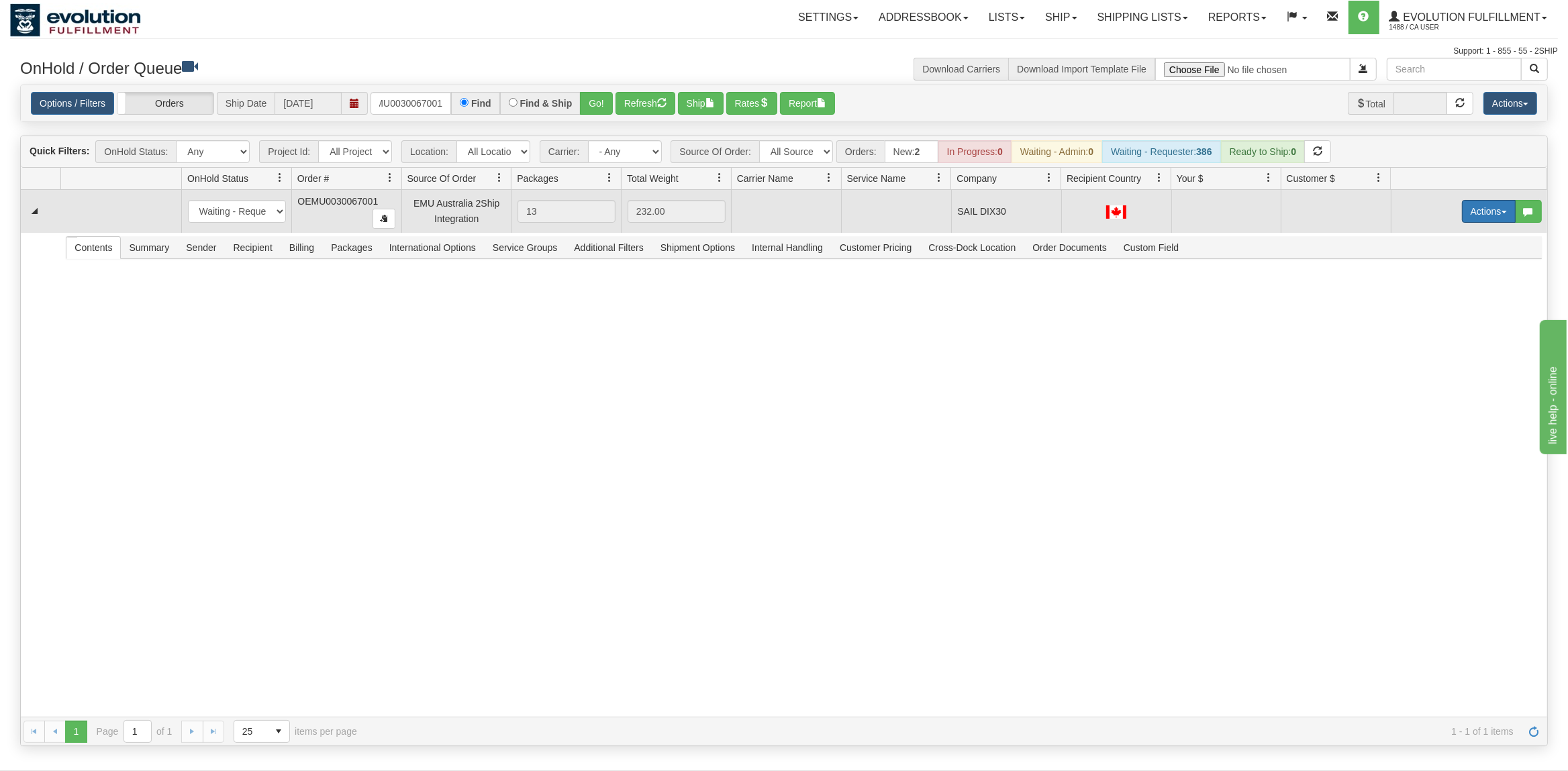
click at [1491, 215] on button "Actions" at bounding box center [1489, 211] width 53 height 23
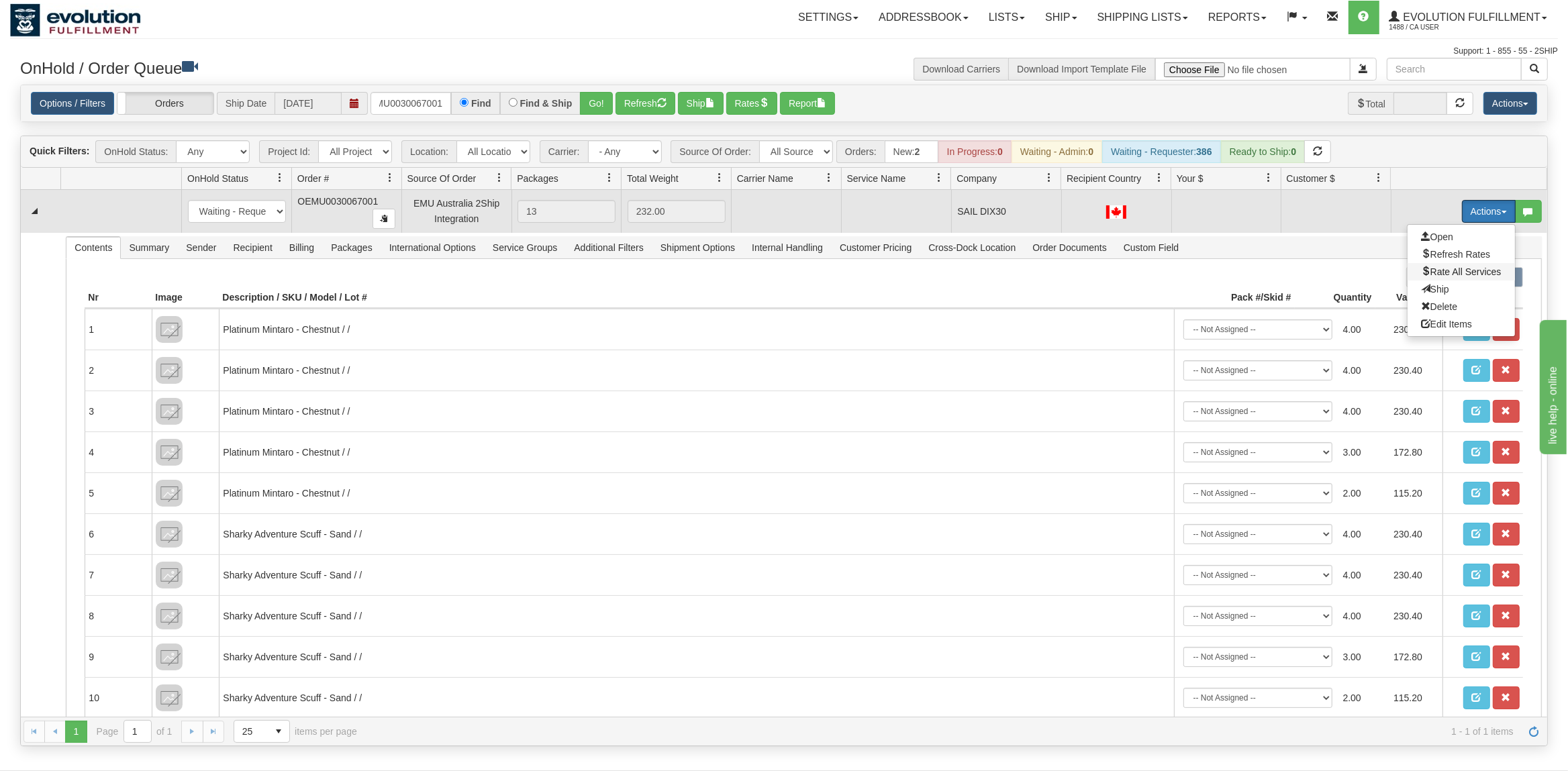
click at [1456, 268] on span "Rate All Services" at bounding box center [1461, 272] width 81 height 11
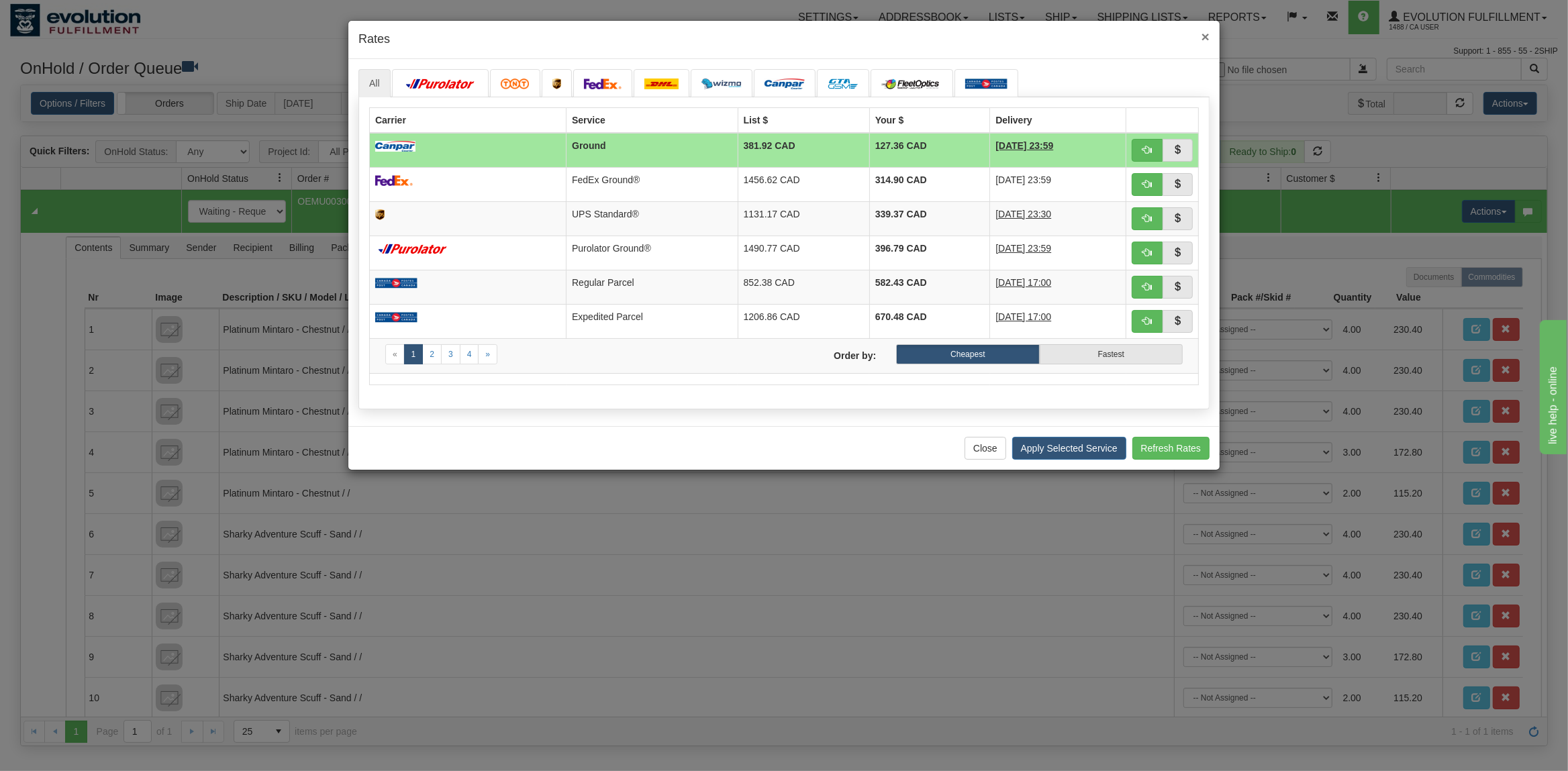
click at [1202, 36] on span "×" at bounding box center [1205, 37] width 8 height 15
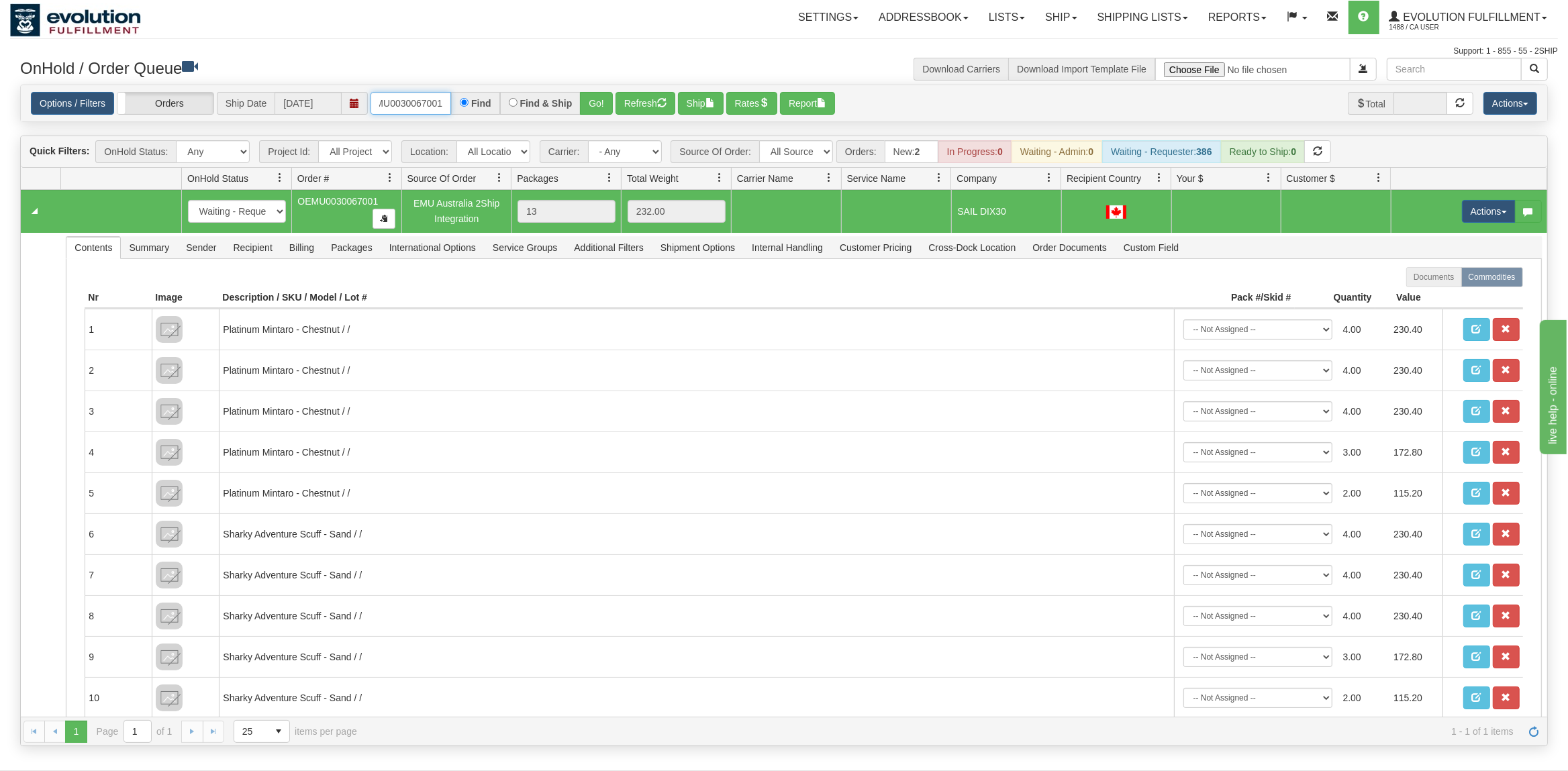
click at [409, 101] on input "OEMU0030067001" at bounding box center [411, 104] width 81 height 23
type input "OTOFRW1139-1"
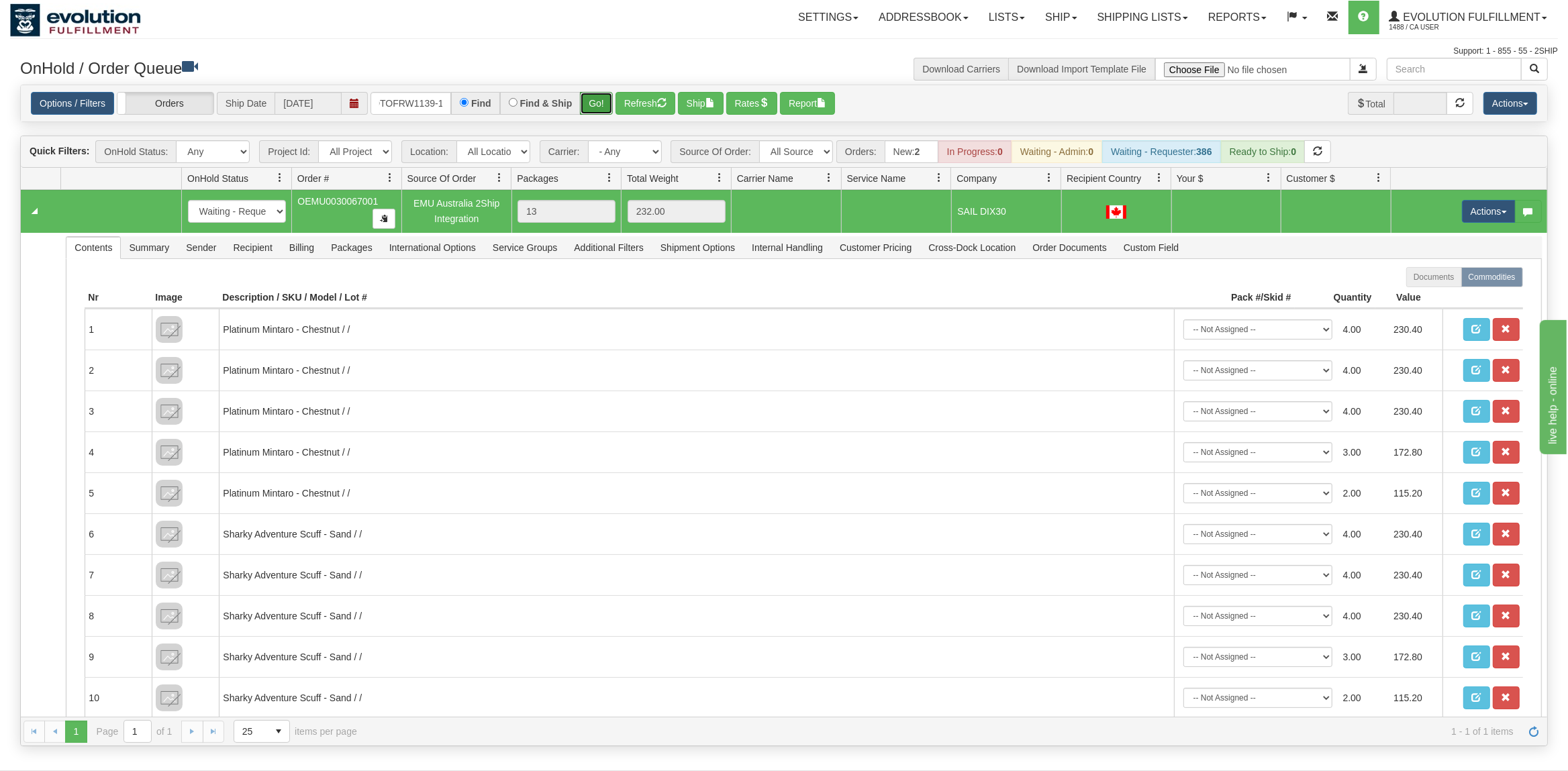
click at [603, 98] on button "Go!" at bounding box center [596, 104] width 33 height 23
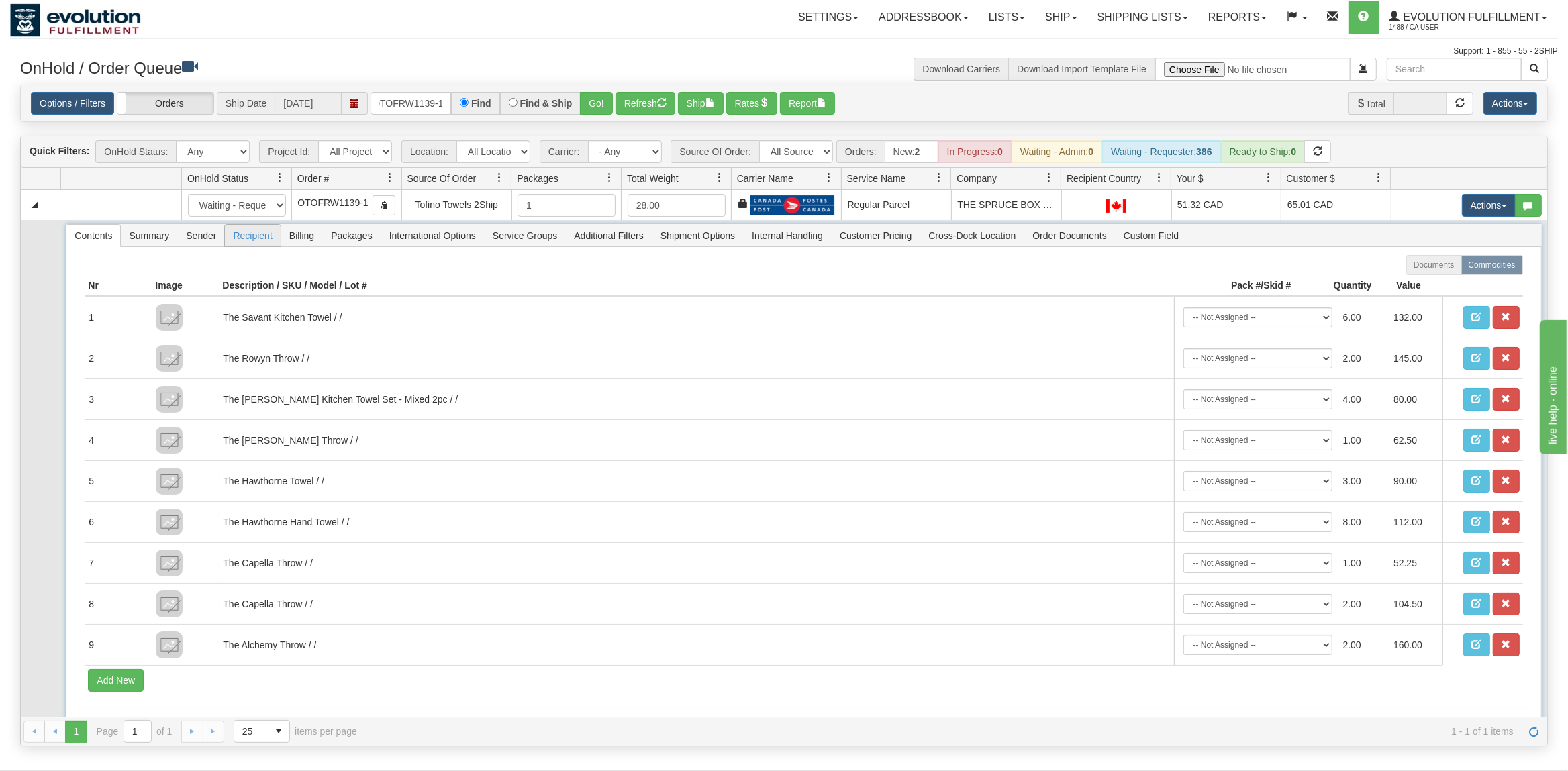
click at [265, 238] on span "Recipient" at bounding box center [252, 235] width 55 height 21
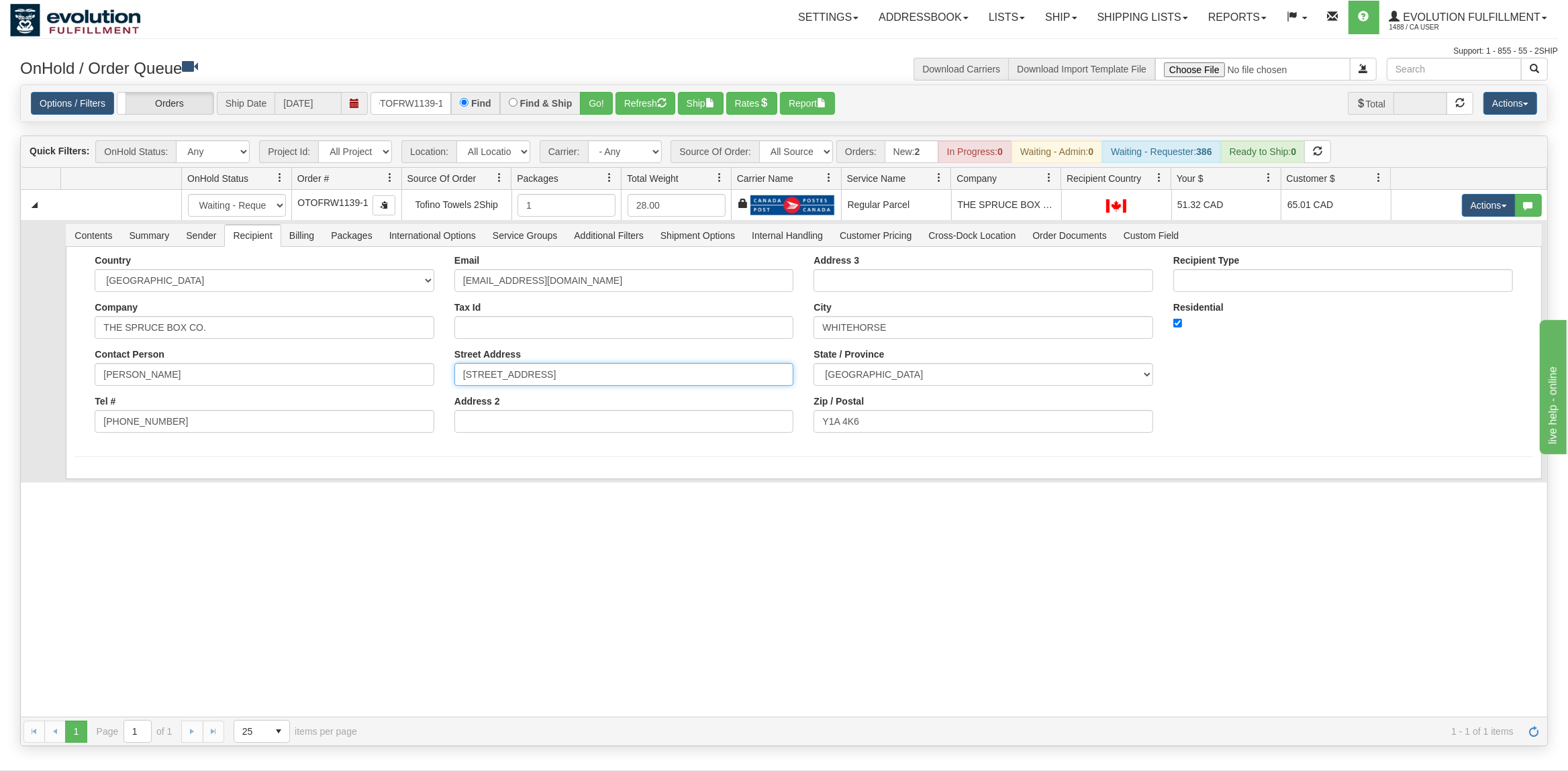
drag, startPoint x: 567, startPoint y: 371, endPoint x: 292, endPoint y: 386, distance: 275.4
click at [292, 386] on div "Country [GEOGRAPHIC_DATA] [GEOGRAPHIC_DATA] [GEOGRAPHIC_DATA] [GEOGRAPHIC_DATA]…" at bounding box center [803, 349] width 1458 height 188
drag, startPoint x: 582, startPoint y: 373, endPoint x: 400, endPoint y: 378, distance: 182.1
click at [454, 378] on input "[STREET_ADDRESS]" at bounding box center [624, 374] width 340 height 23
type input "[STREET_ADDRESS]"
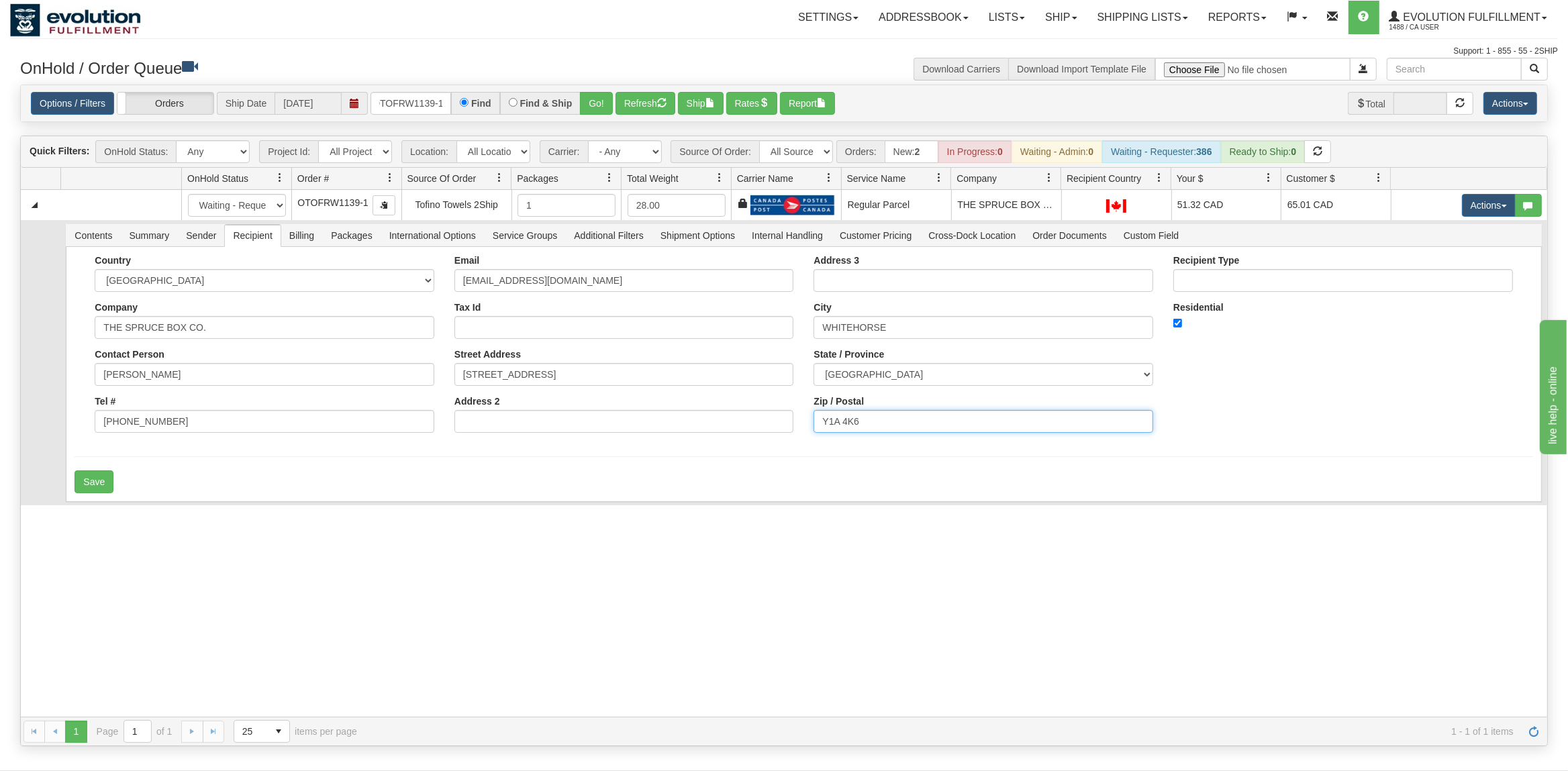
drag, startPoint x: 919, startPoint y: 424, endPoint x: 741, endPoint y: 433, distance: 178.2
click at [813, 433] on input "Y1A 4K6" at bounding box center [983, 421] width 340 height 23
type input "Y1A 1A3"
click at [101, 480] on button "Save" at bounding box center [94, 481] width 39 height 23
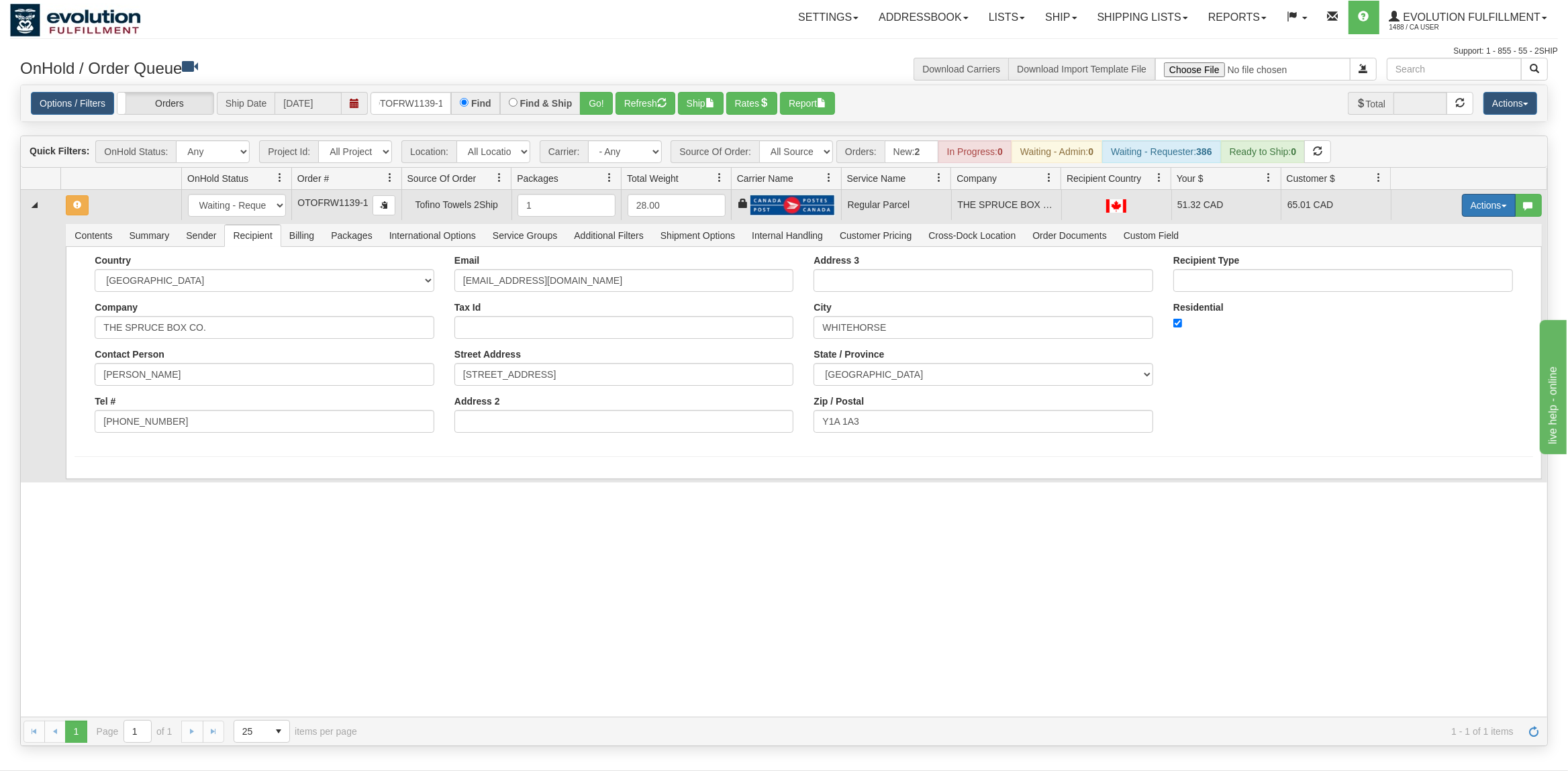
click at [1472, 204] on button "Actions" at bounding box center [1489, 205] width 53 height 23
click at [1444, 269] on span "Rate All Services" at bounding box center [1461, 266] width 81 height 11
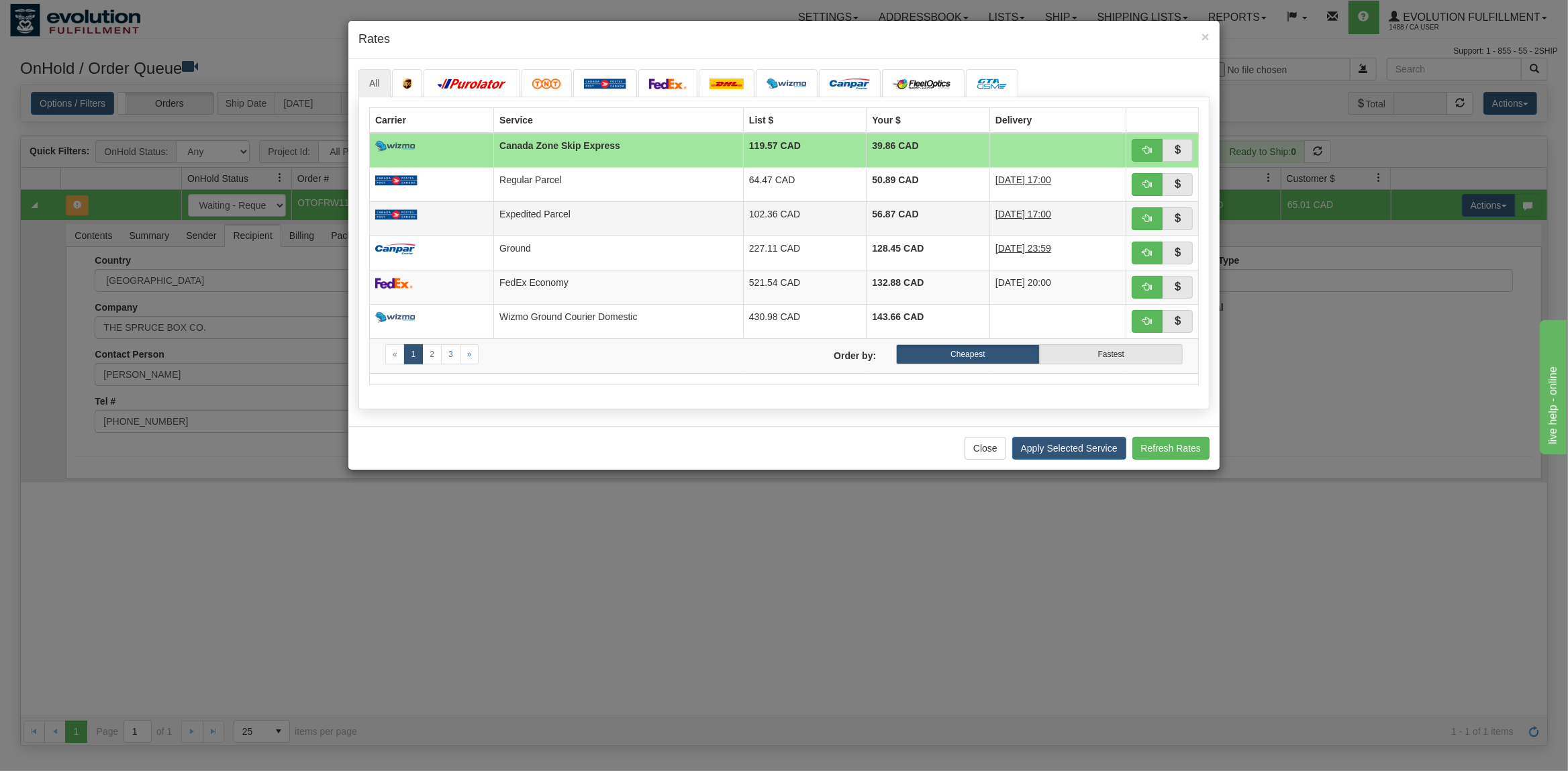
click at [675, 229] on td "Expedited Parcel" at bounding box center [619, 218] width 250 height 34
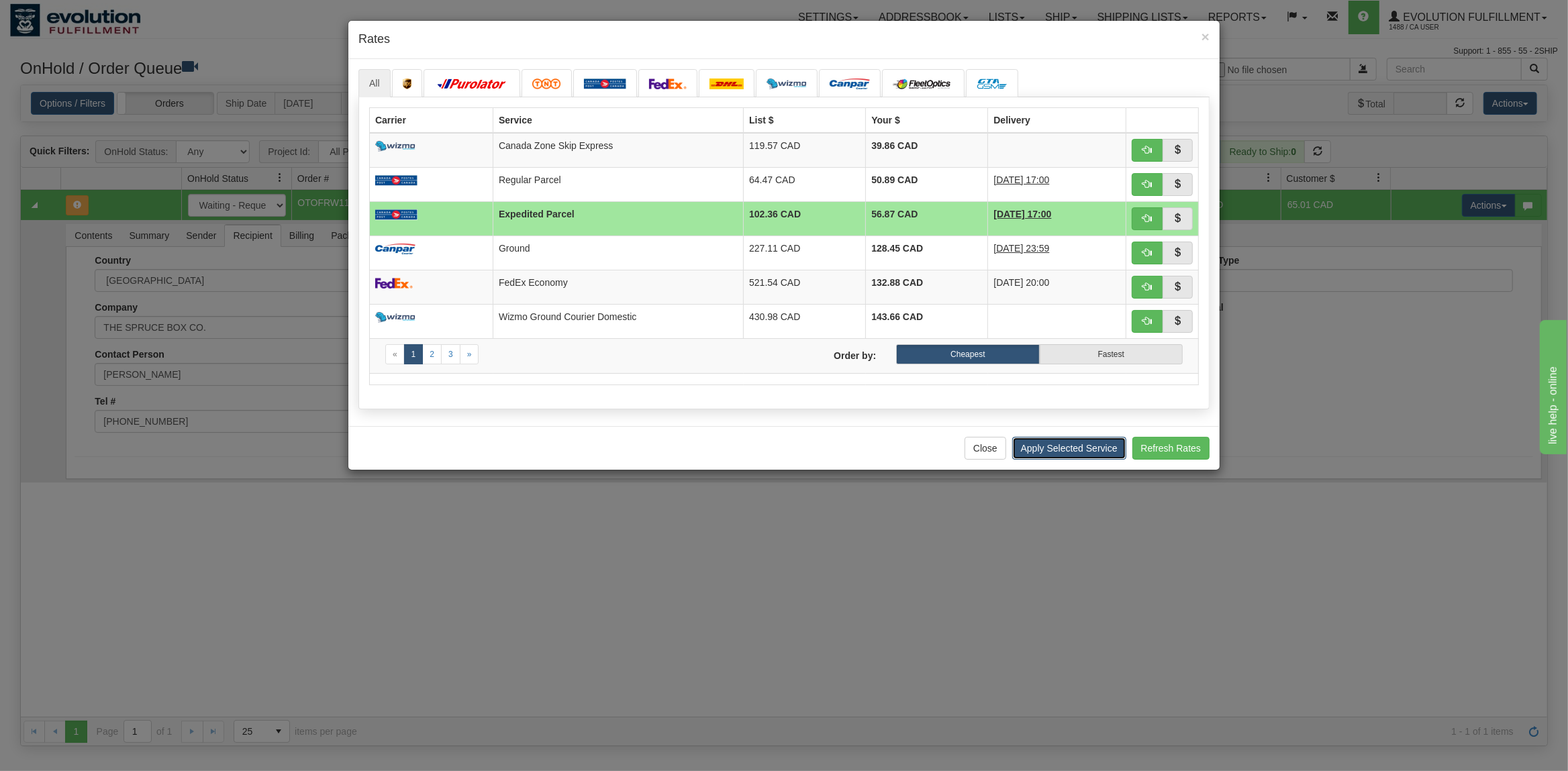
click at [1044, 459] on button "Apply Selected Service" at bounding box center [1069, 448] width 114 height 23
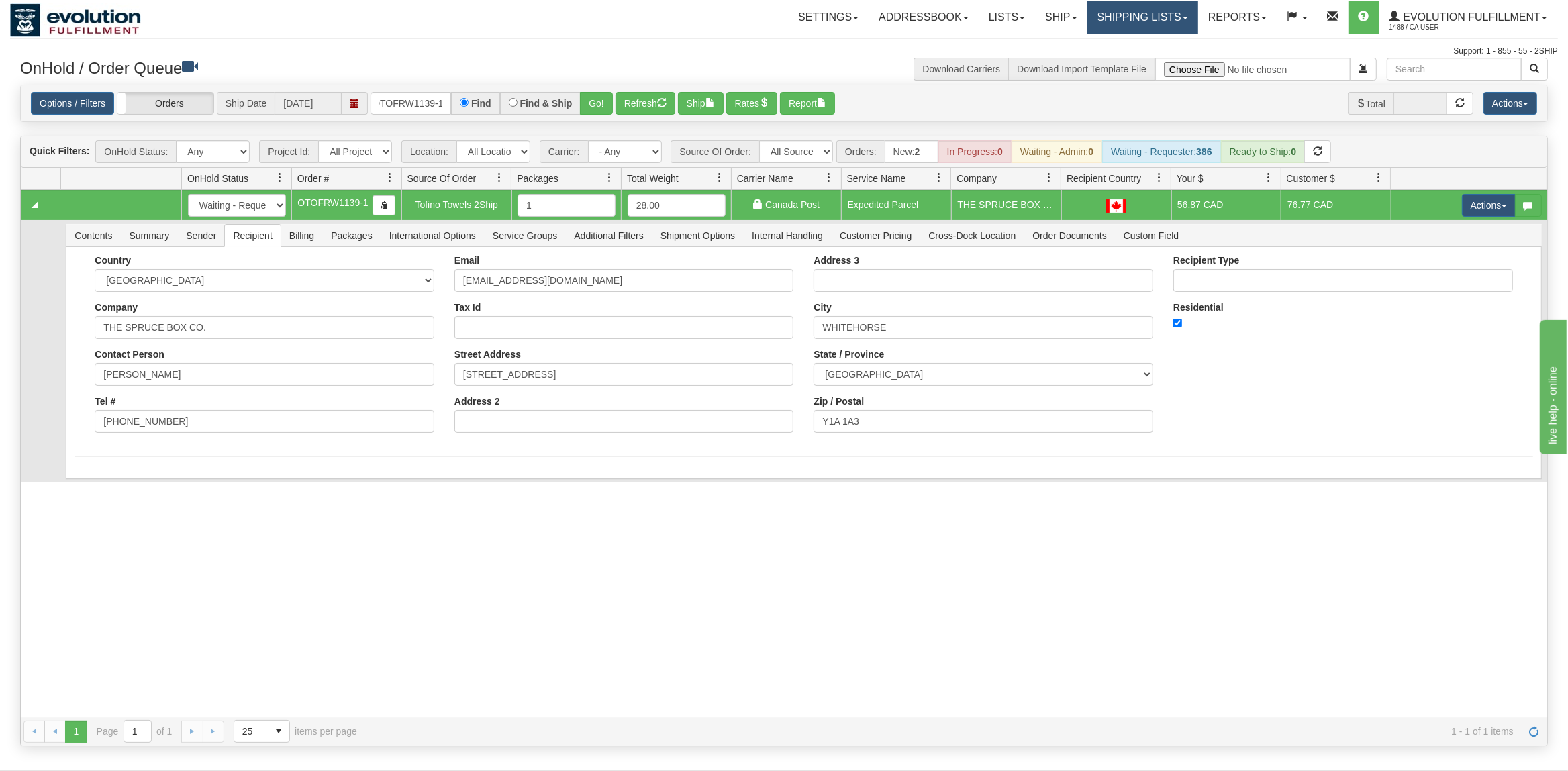
click at [1127, 19] on link "Shipping lists" at bounding box center [1142, 18] width 111 height 34
click at [1116, 61] on span "Search Shipment History" at bounding box center [1132, 64] width 104 height 11
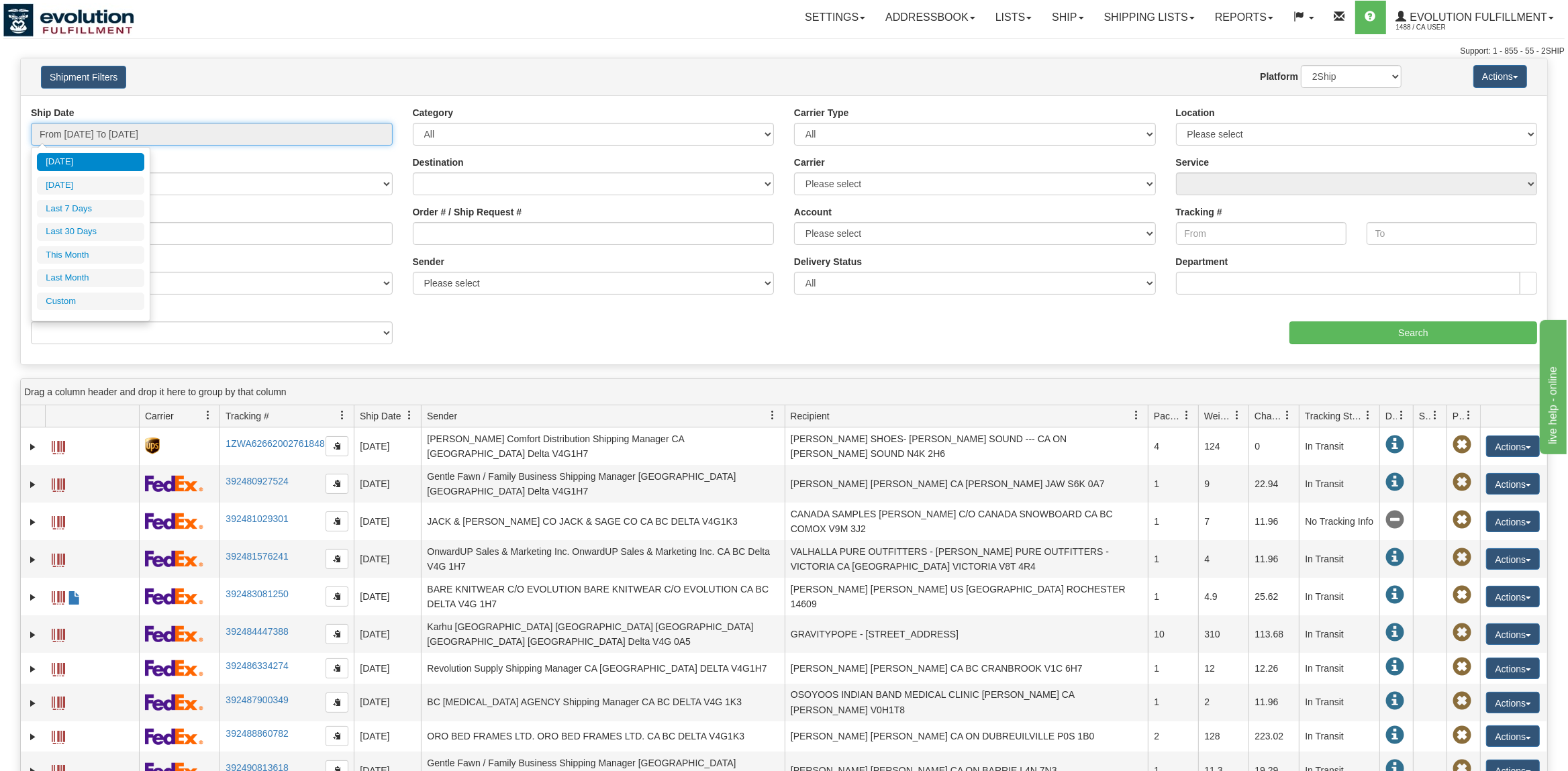
click at [170, 136] on input "From 08/25/2025 To 08/26/2025" at bounding box center [212, 134] width 362 height 23
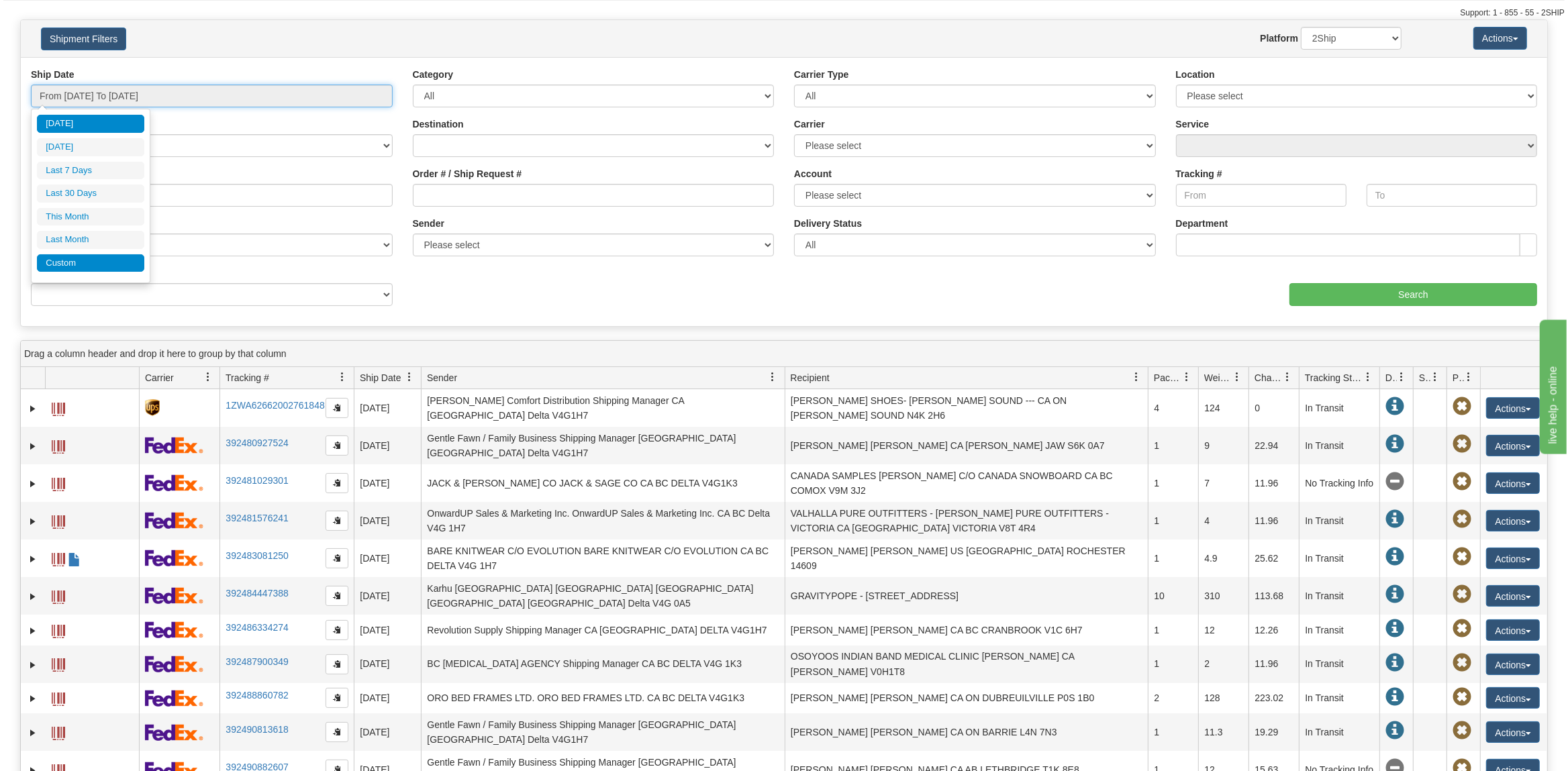
scroll to position [70, 0]
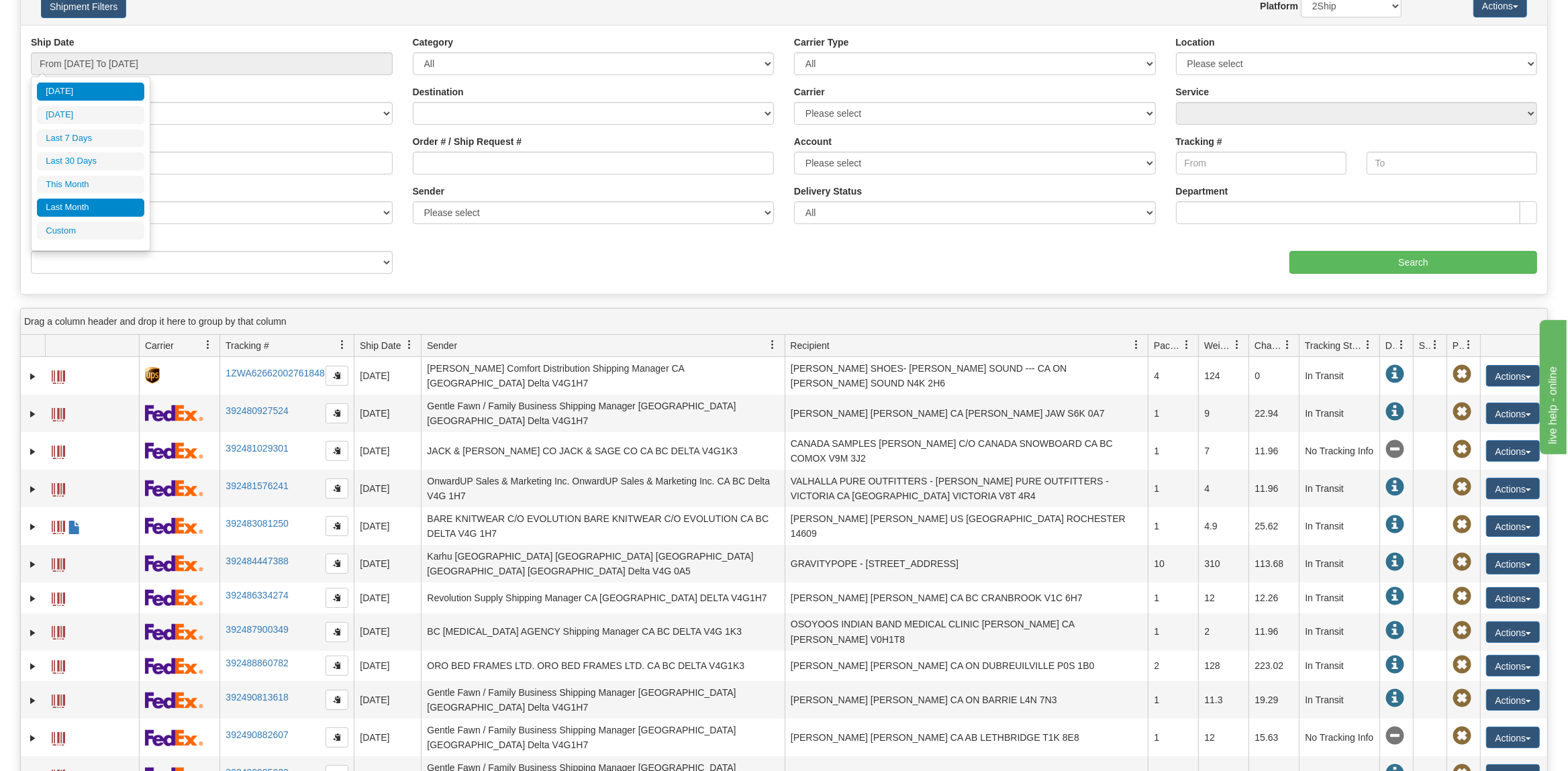
click at [100, 206] on li "Last Month" at bounding box center [90, 208] width 107 height 18
type input "From 07/01/2025 To 07/31/2025"
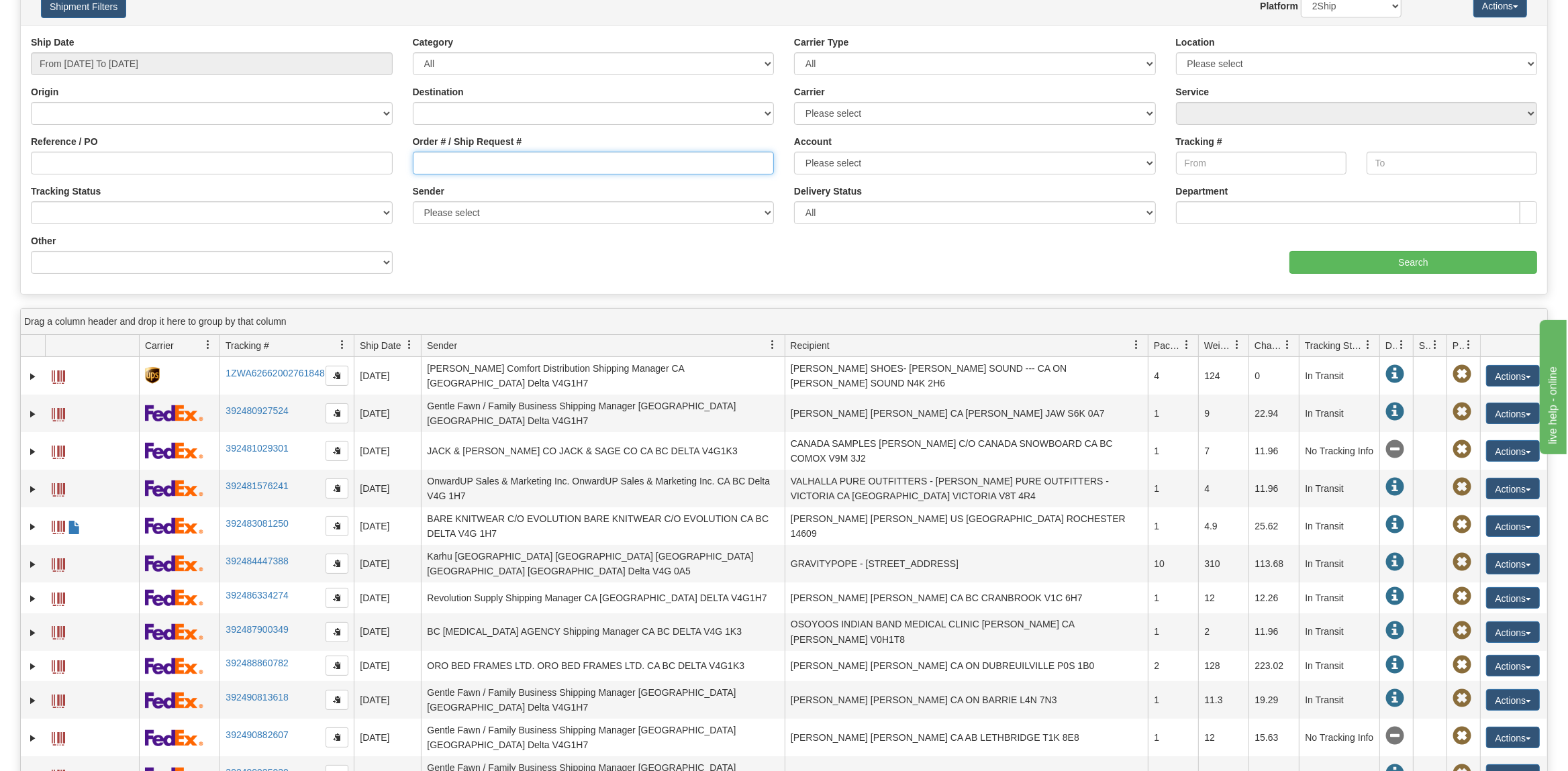
click at [473, 168] on input "Order # / Ship Request #" at bounding box center [594, 163] width 362 height 23
paste input "33551863"
type input "33551863"
click at [1360, 264] on input "Search" at bounding box center [1413, 262] width 248 height 23
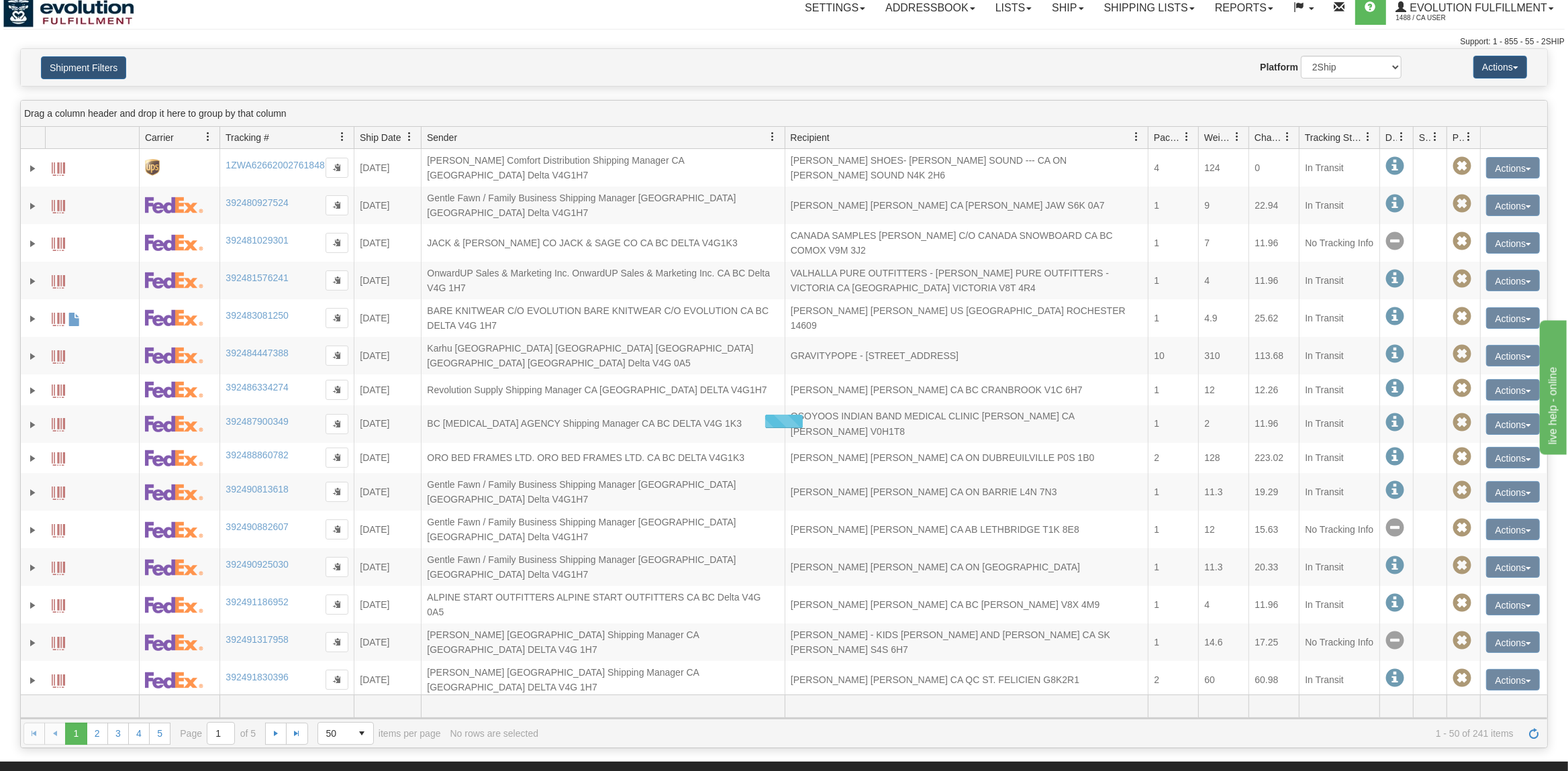
scroll to position [0, 0]
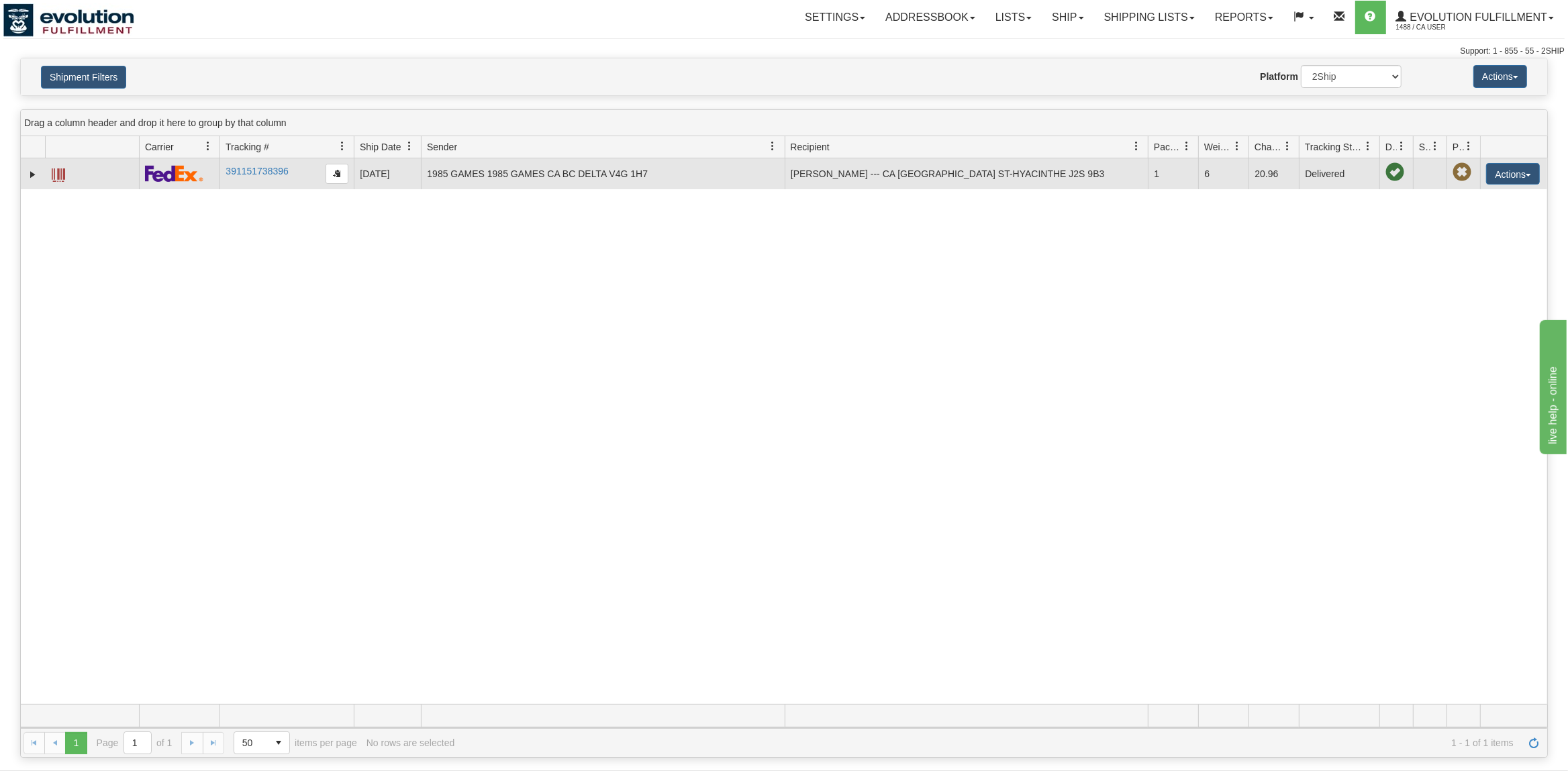
click at [59, 171] on span at bounding box center [59, 175] width 14 height 14
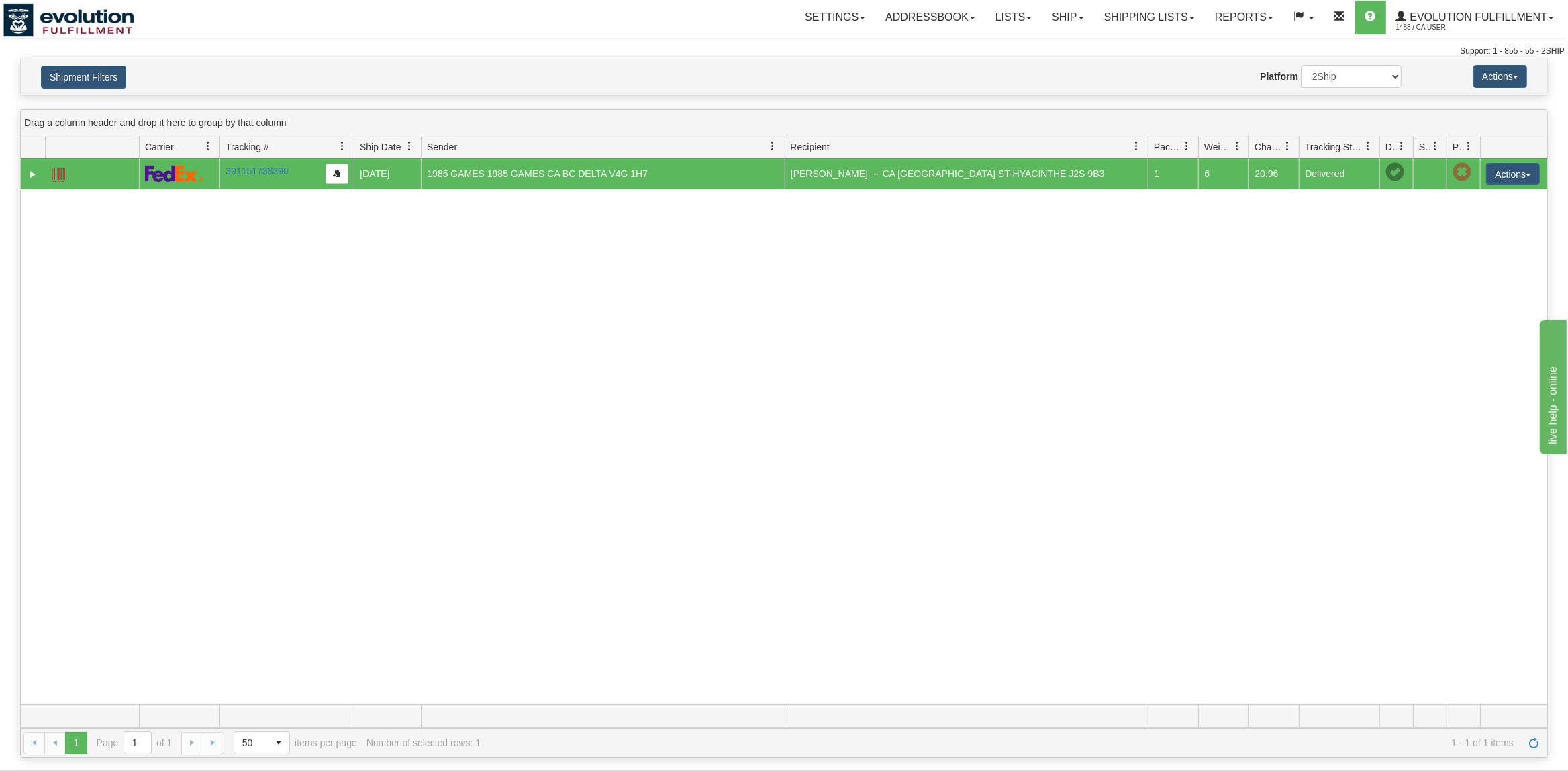
click at [1398, 148] on span at bounding box center [1402, 146] width 11 height 11
drag, startPoint x: 1333, startPoint y: 231, endPoint x: 1346, endPoint y: 229, distance: 13.2
click at [1339, 231] on div "31313259 1488 391151738396 07/17/2025 07/17/2025 04:50:22 PM 1985 GAMES 1985 GA…" at bounding box center [784, 431] width 1526 height 545
click at [1391, 175] on span at bounding box center [1394, 172] width 19 height 19
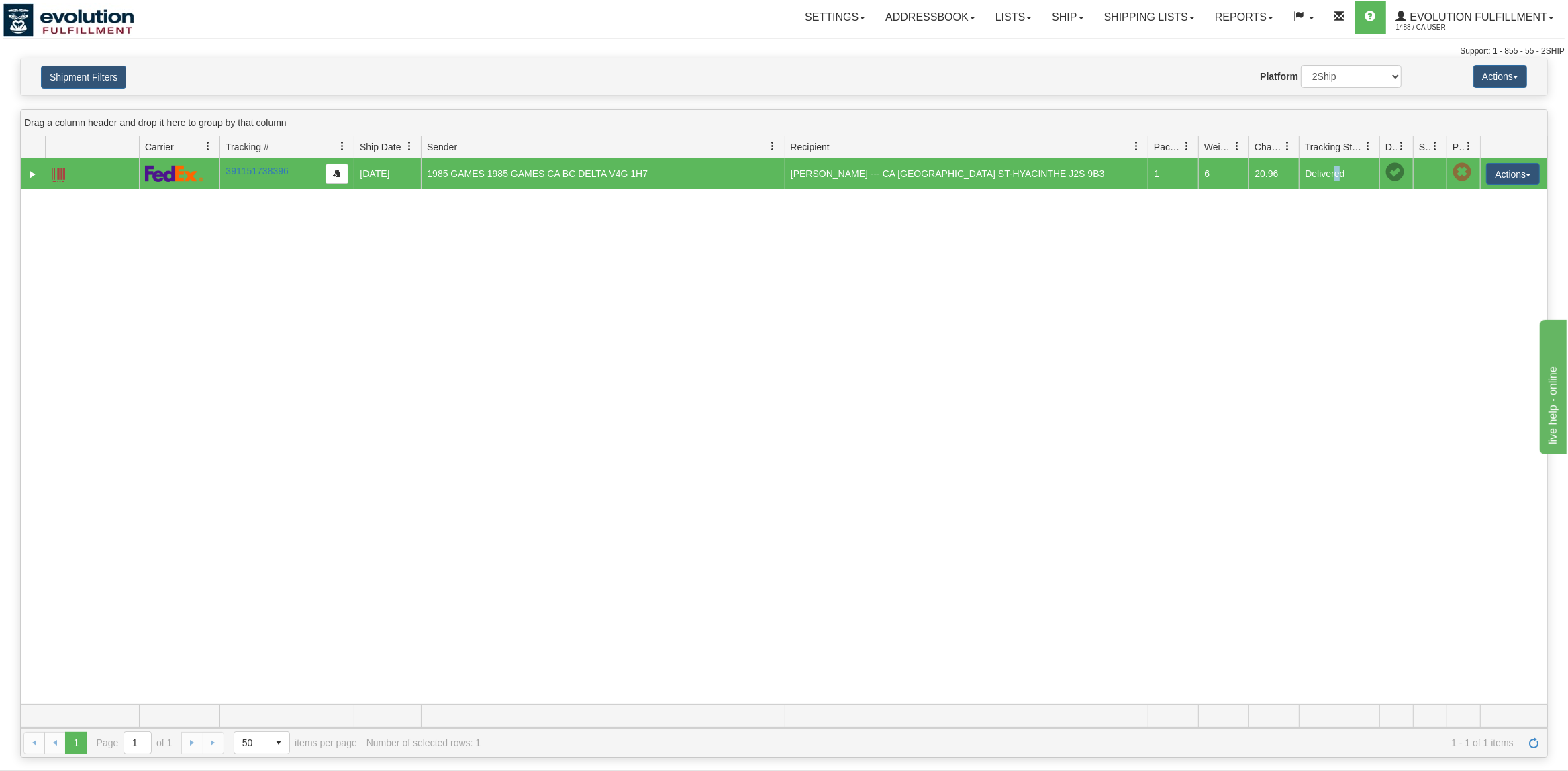
click at [1391, 175] on span at bounding box center [1394, 172] width 19 height 19
click at [1296, 173] on td "20.96" at bounding box center [1274, 174] width 50 height 31
